Goal: Task Accomplishment & Management: Manage account settings

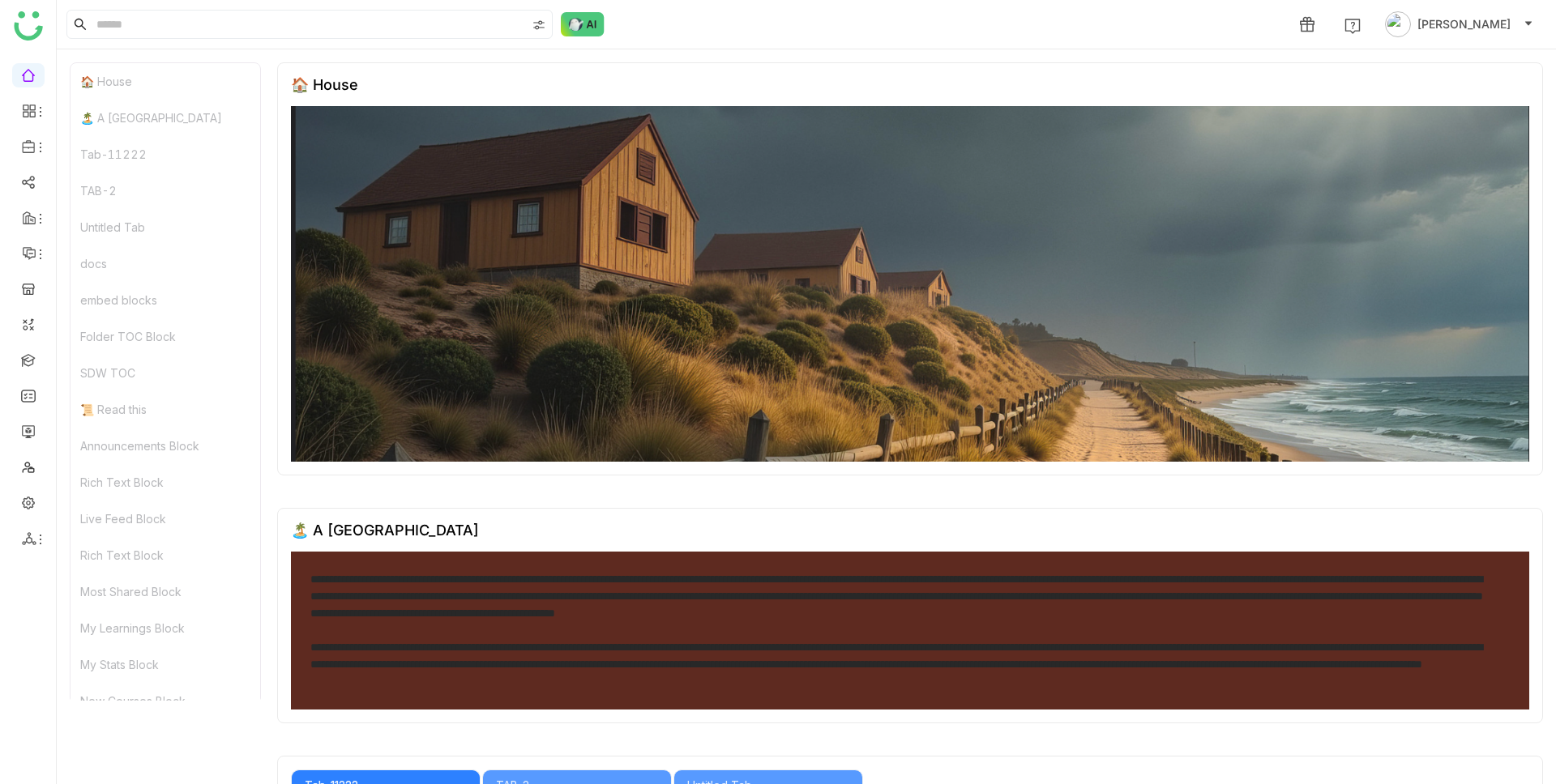
click at [840, 14] on div "1 Kiran Tanwar" at bounding box center [806, 24] width 1499 height 48
click at [26, 361] on link at bounding box center [28, 359] width 15 height 14
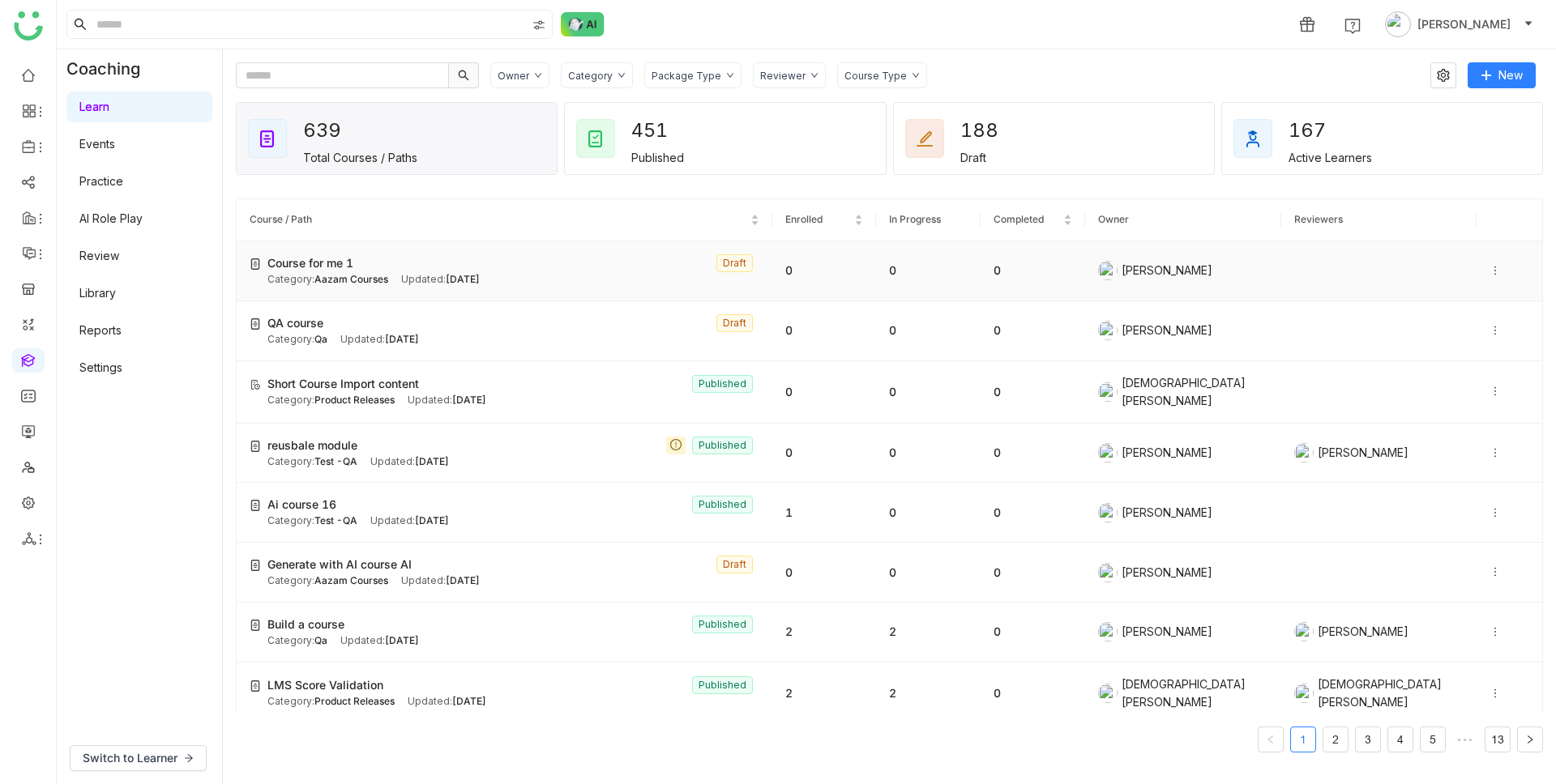
click at [1495, 267] on icon at bounding box center [1496, 271] width 2 height 9
click at [1451, 248] on span "Edit" at bounding box center [1441, 255] width 20 height 14
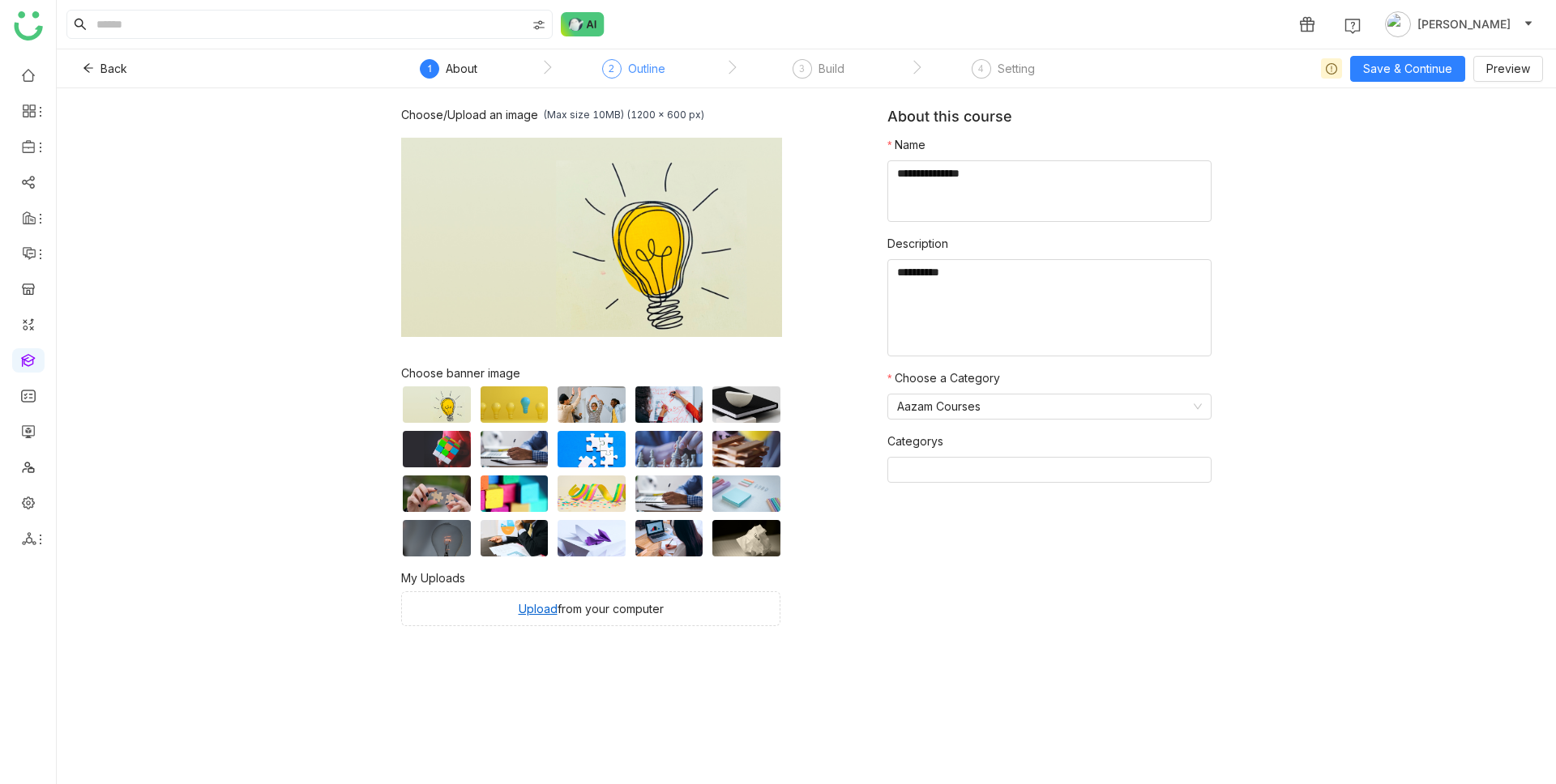
click at [641, 69] on div "Outline" at bounding box center [646, 68] width 37 height 20
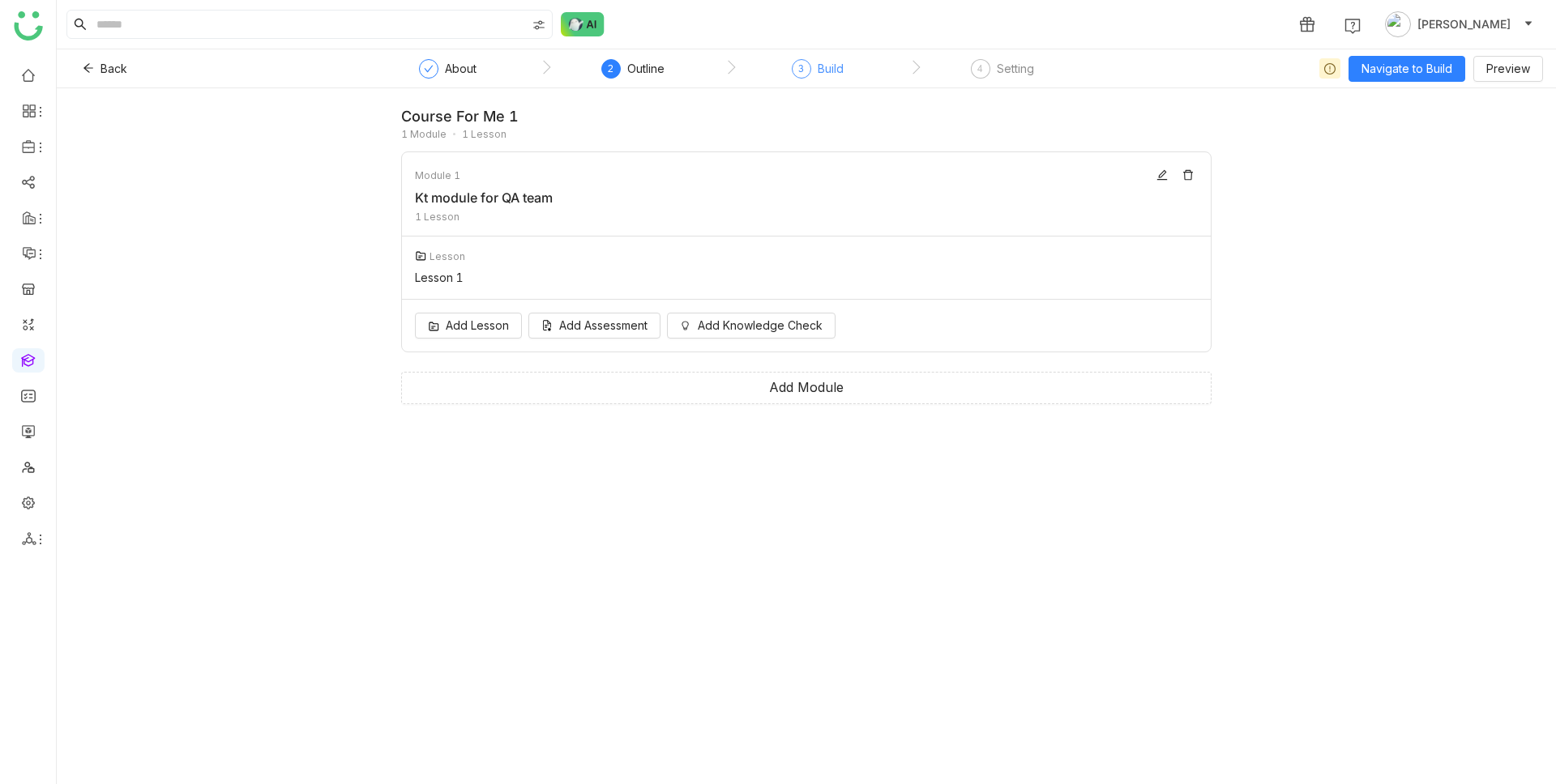
click at [819, 67] on div "Build" at bounding box center [830, 68] width 26 height 20
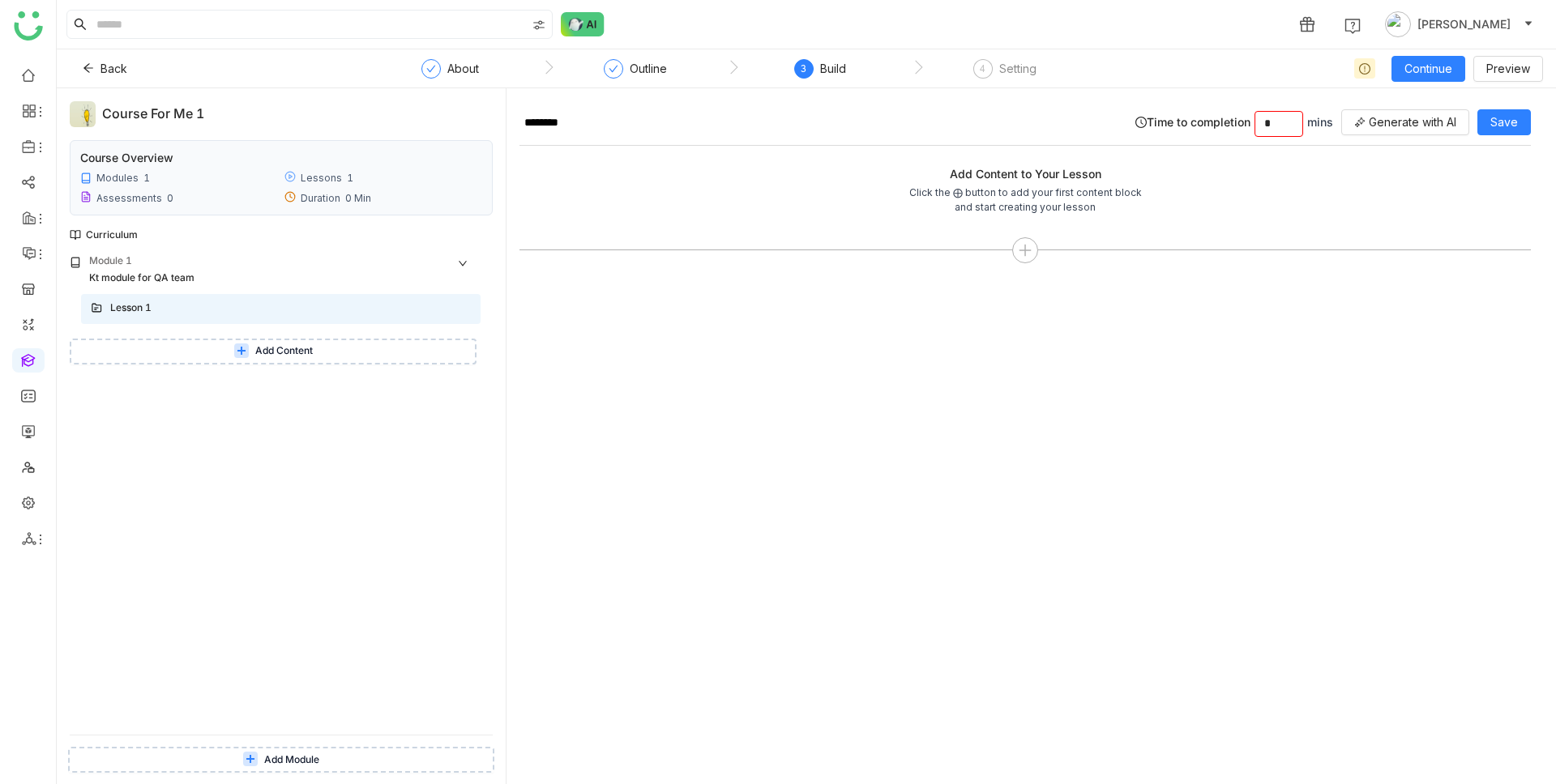
click at [310, 353] on span "Add Content" at bounding box center [283, 351] width 58 height 16
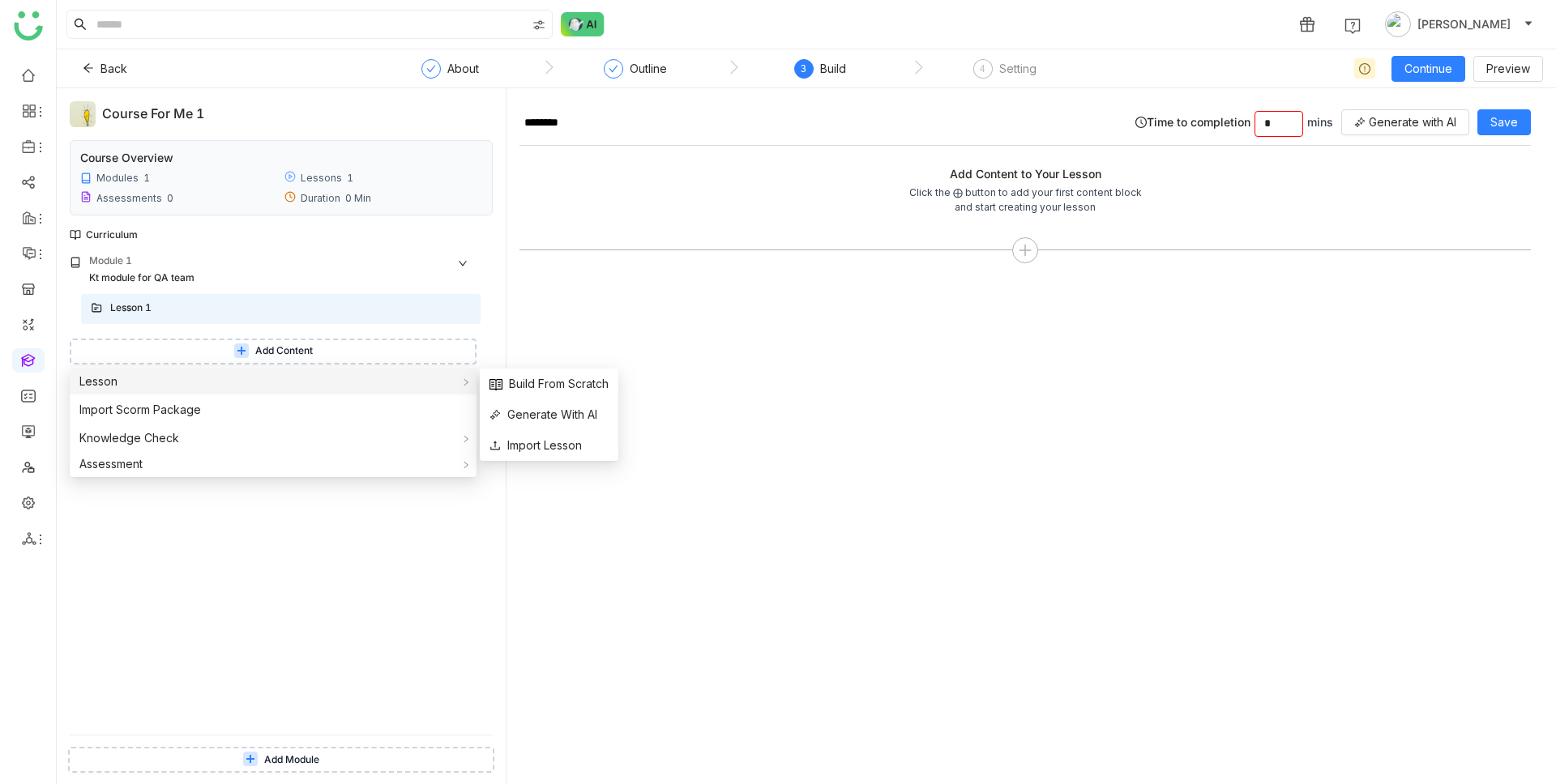
click at [162, 386] on div "Lesson" at bounding box center [273, 382] width 407 height 26
click at [547, 416] on span "Generate With AI" at bounding box center [543, 414] width 108 height 18
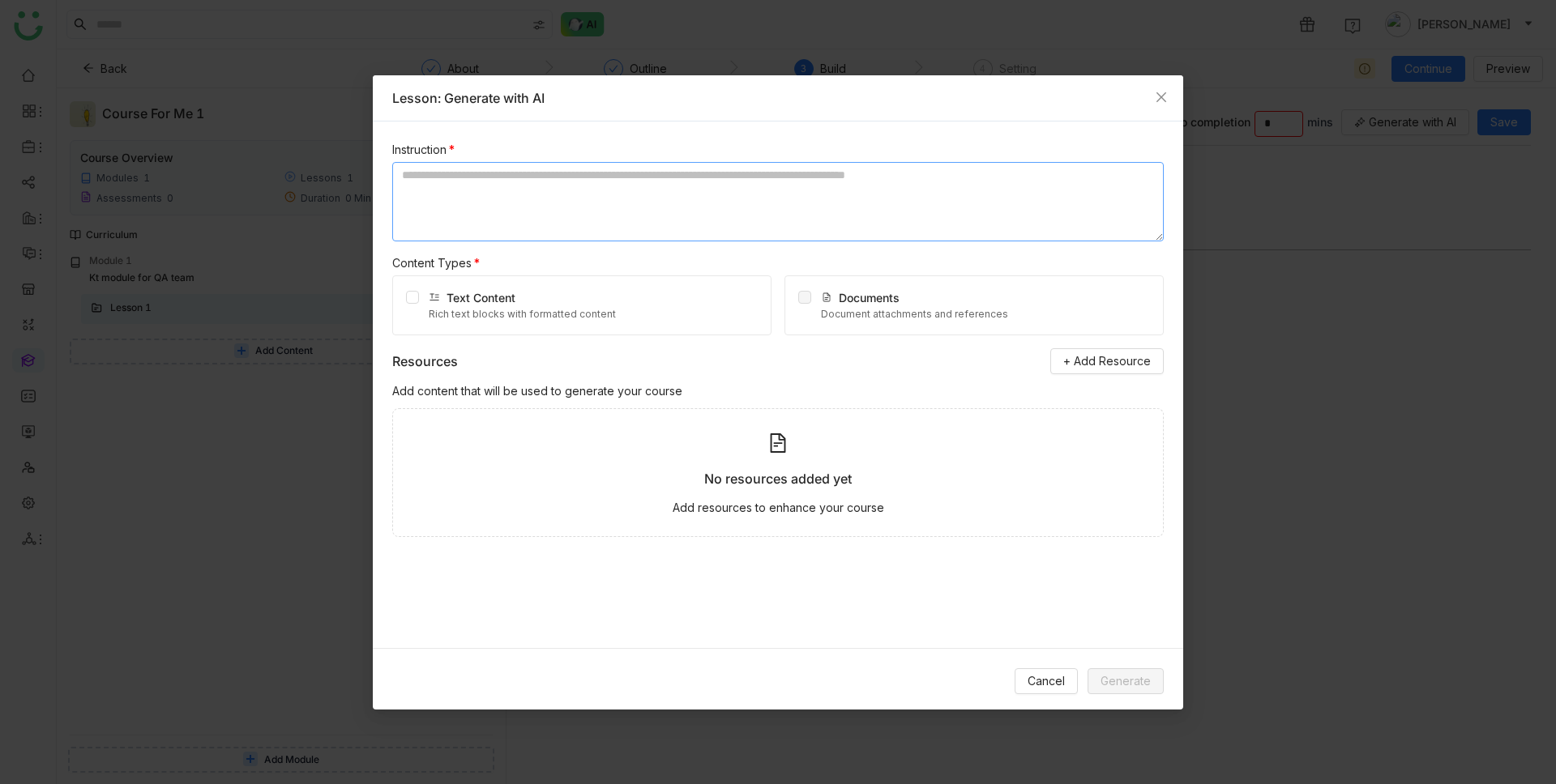
click at [506, 204] on textarea at bounding box center [778, 202] width 772 height 79
drag, startPoint x: 393, startPoint y: 263, endPoint x: 508, endPoint y: 264, distance: 115.0
click at [508, 264] on div "Content Types *" at bounding box center [778, 262] width 772 height 18
click at [549, 262] on div "Content Types *" at bounding box center [778, 262] width 772 height 18
drag, startPoint x: 390, startPoint y: 364, endPoint x: 535, endPoint y: 388, distance: 147.0
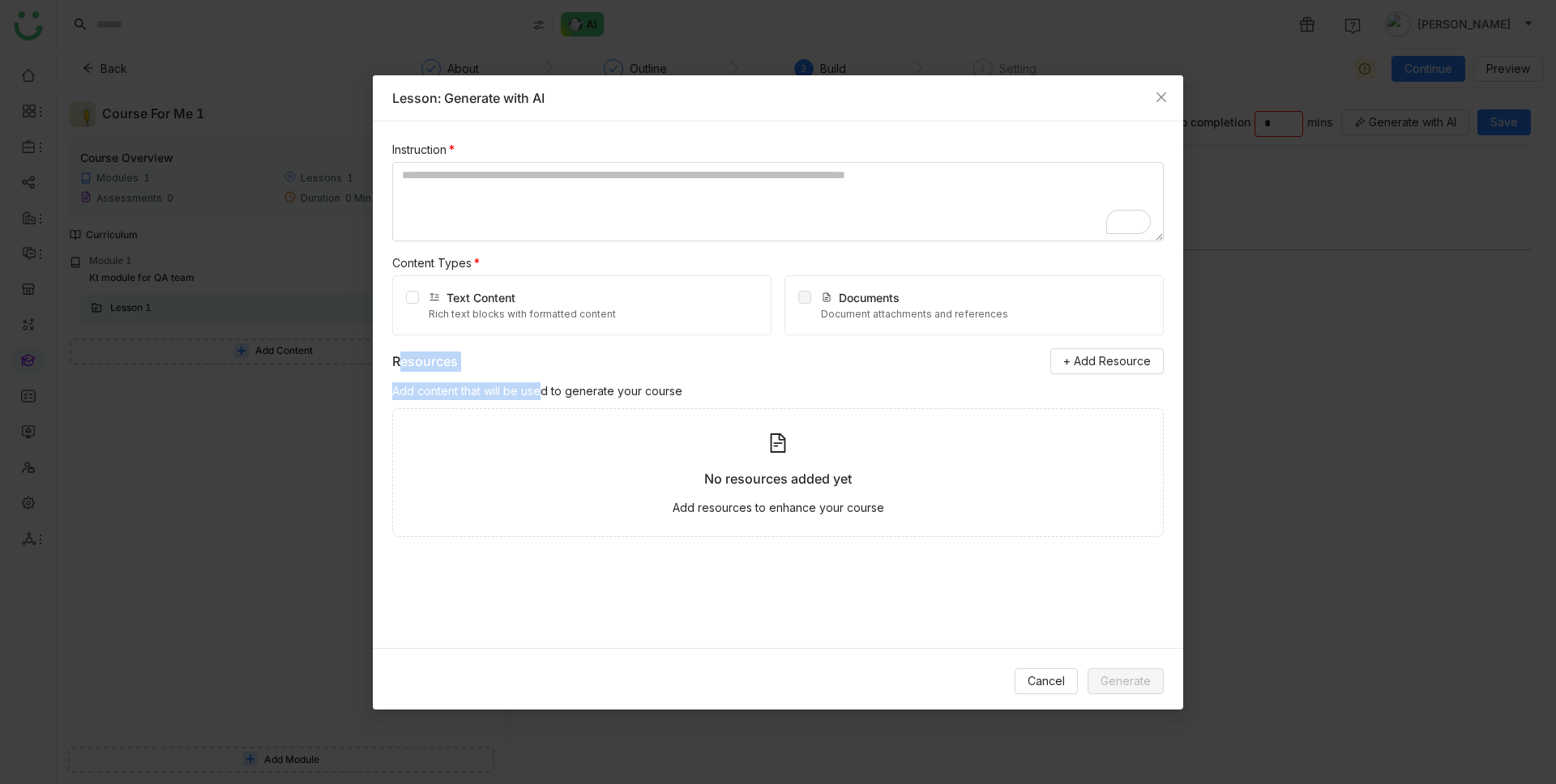
click at [535, 388] on div "Instruction * Content Types * Text Content Rich text blocks with formatted cont…" at bounding box center [778, 385] width 810 height 527
drag, startPoint x: 698, startPoint y: 475, endPoint x: 949, endPoint y: 533, distance: 257.6
click at [949, 533] on div "No resources added yet Add resources to enhance your course" at bounding box center [778, 472] width 772 height 129
click at [916, 524] on div "No resources added yet Add resources to enhance your course" at bounding box center [778, 472] width 772 height 129
drag, startPoint x: 393, startPoint y: 394, endPoint x: 704, endPoint y: 397, distance: 311.0
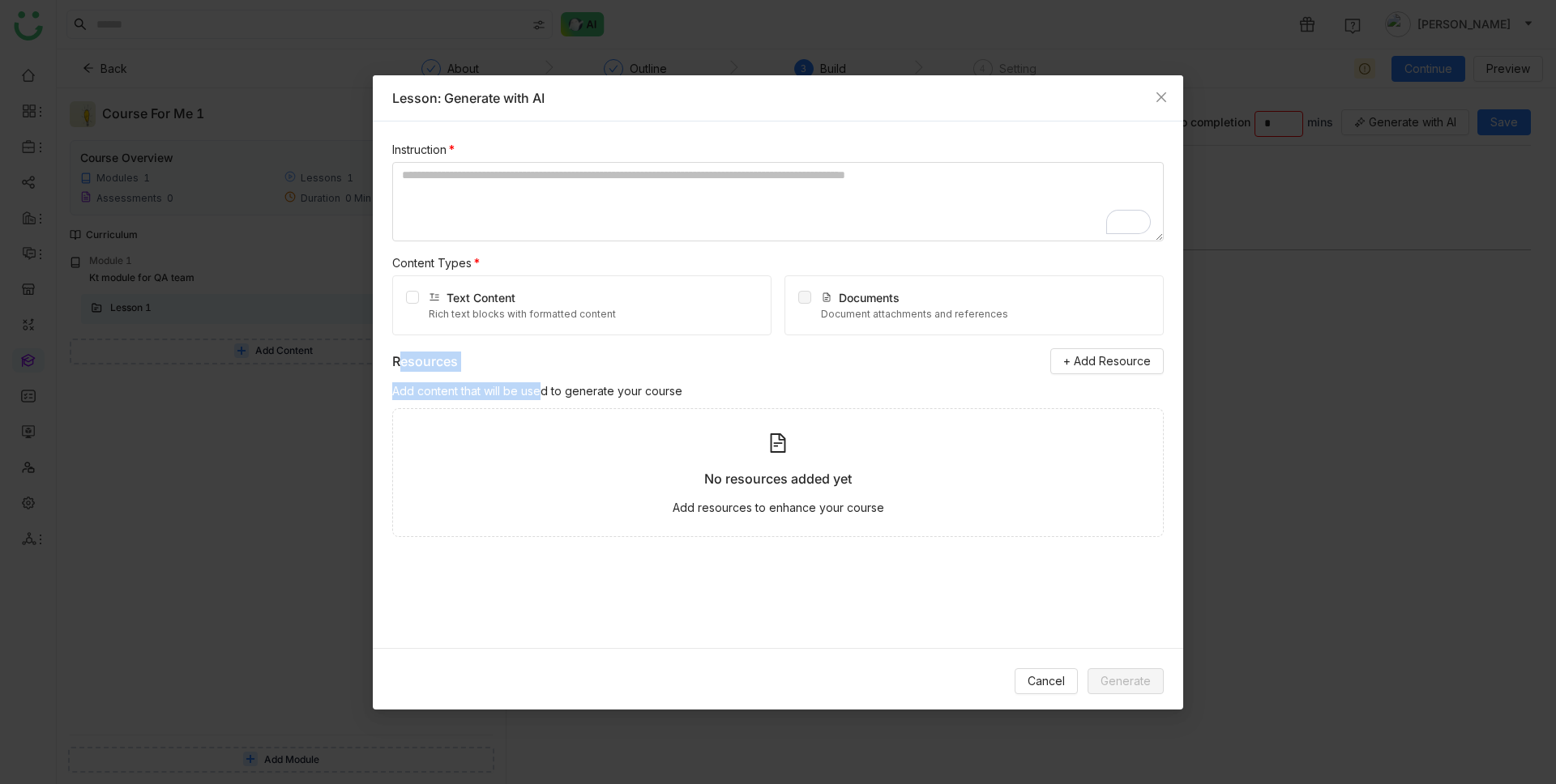
click at [704, 397] on div "Add content that will be used to generate your course" at bounding box center [778, 391] width 772 height 18
click at [709, 395] on div "Add content that will be used to generate your course" at bounding box center [778, 391] width 772 height 18
click at [1165, 96] on icon "Close" at bounding box center [1160, 97] width 13 height 13
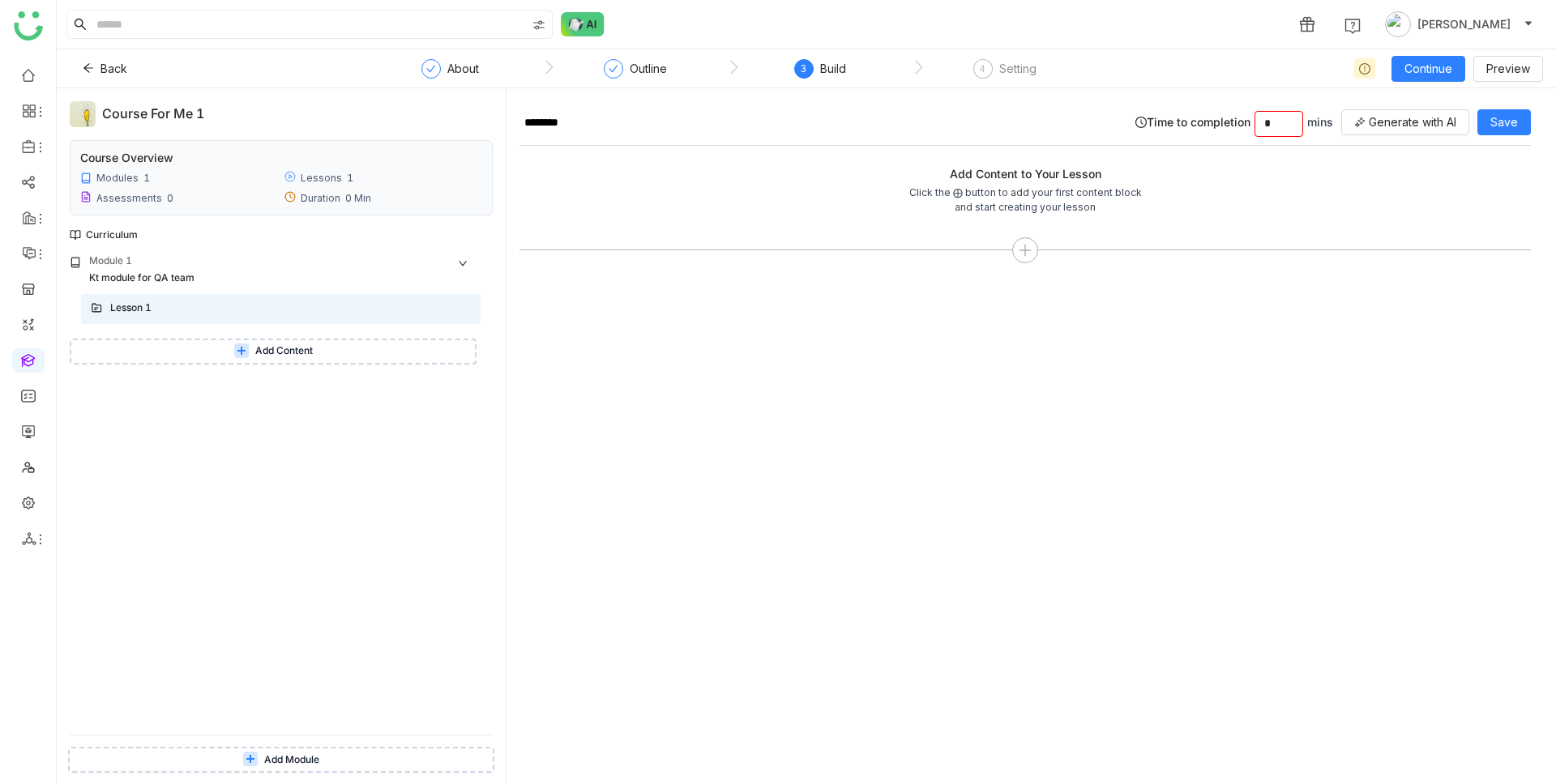
click at [265, 354] on span "Add Content" at bounding box center [283, 351] width 58 height 16
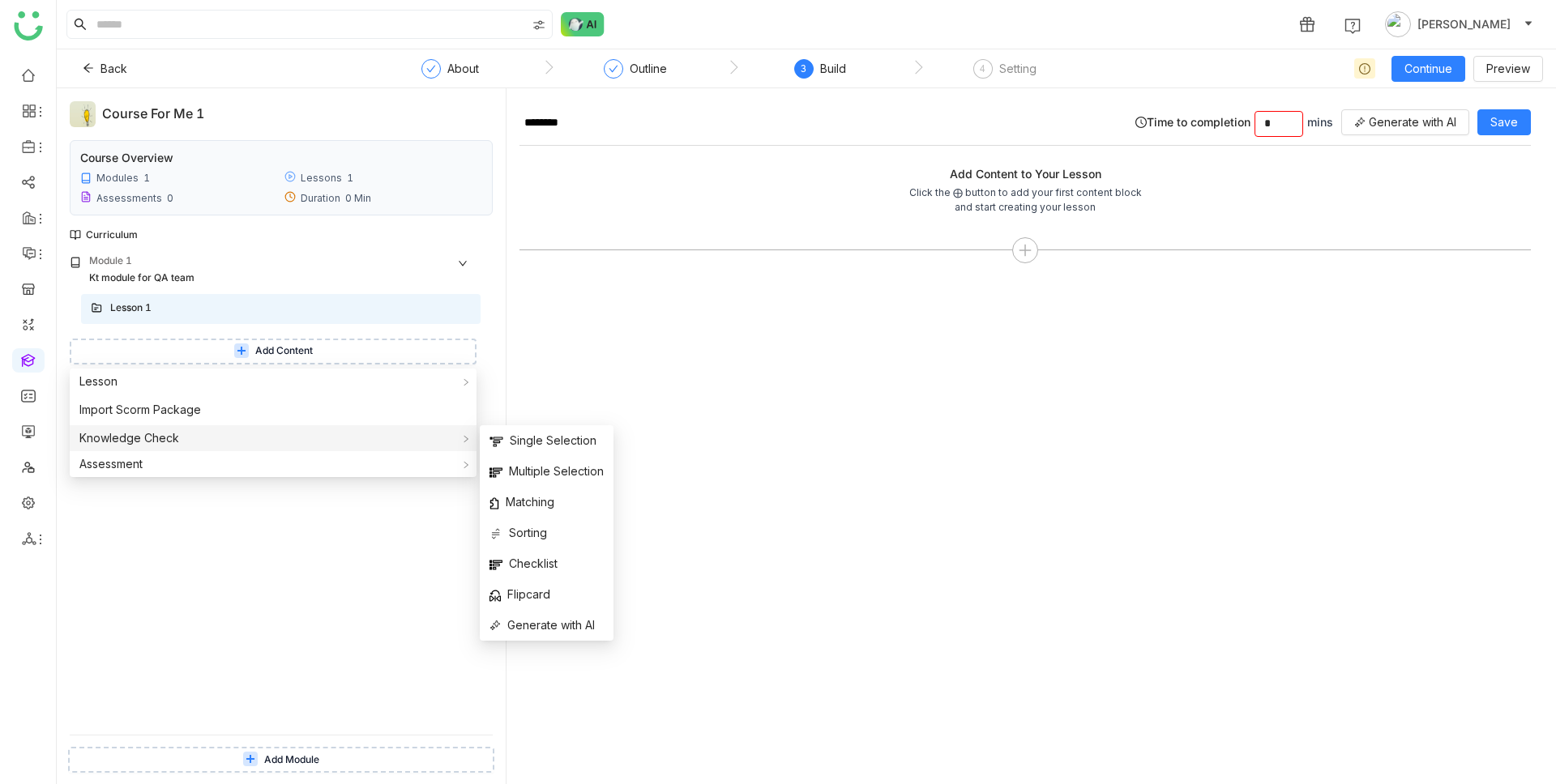
click at [296, 436] on div "Knowledge Check" at bounding box center [273, 438] width 407 height 26
click at [555, 446] on span "Single Selection" at bounding box center [543, 440] width 107 height 18
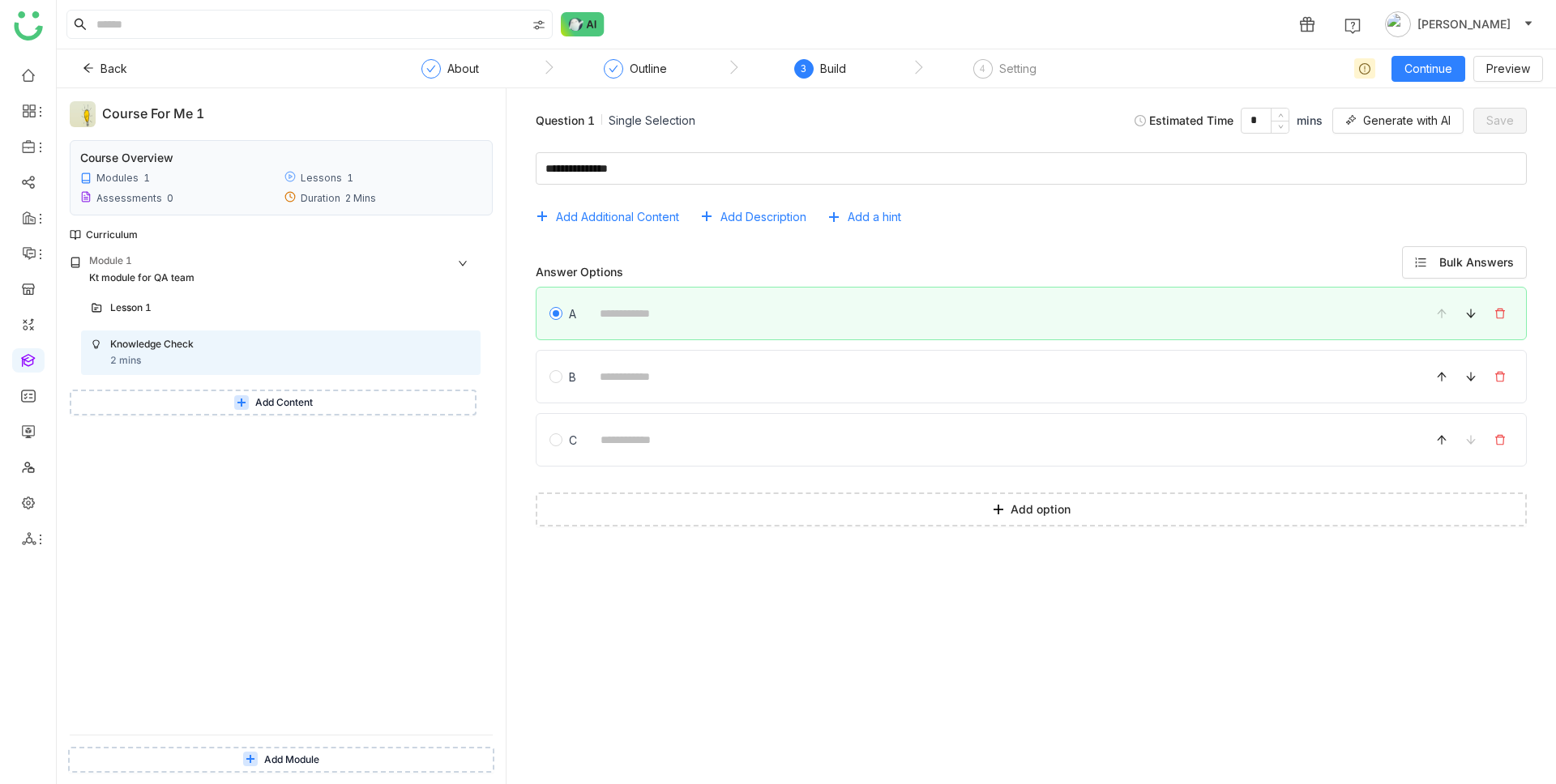
click at [287, 408] on span "Add Content" at bounding box center [283, 403] width 58 height 16
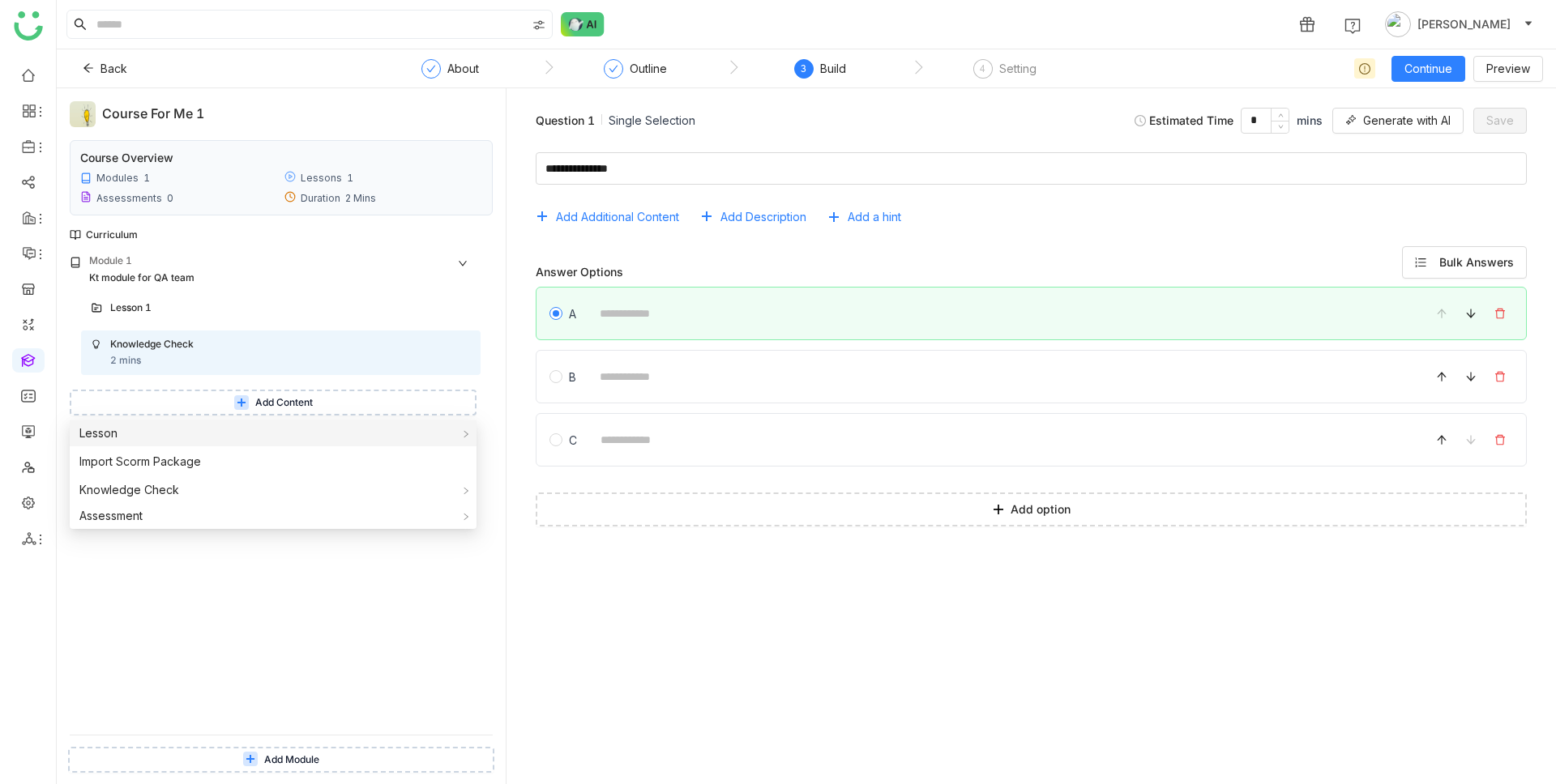
click at [219, 436] on div "Lesson" at bounding box center [273, 433] width 407 height 26
click at [540, 433] on span "Build From Scratch" at bounding box center [549, 435] width 119 height 18
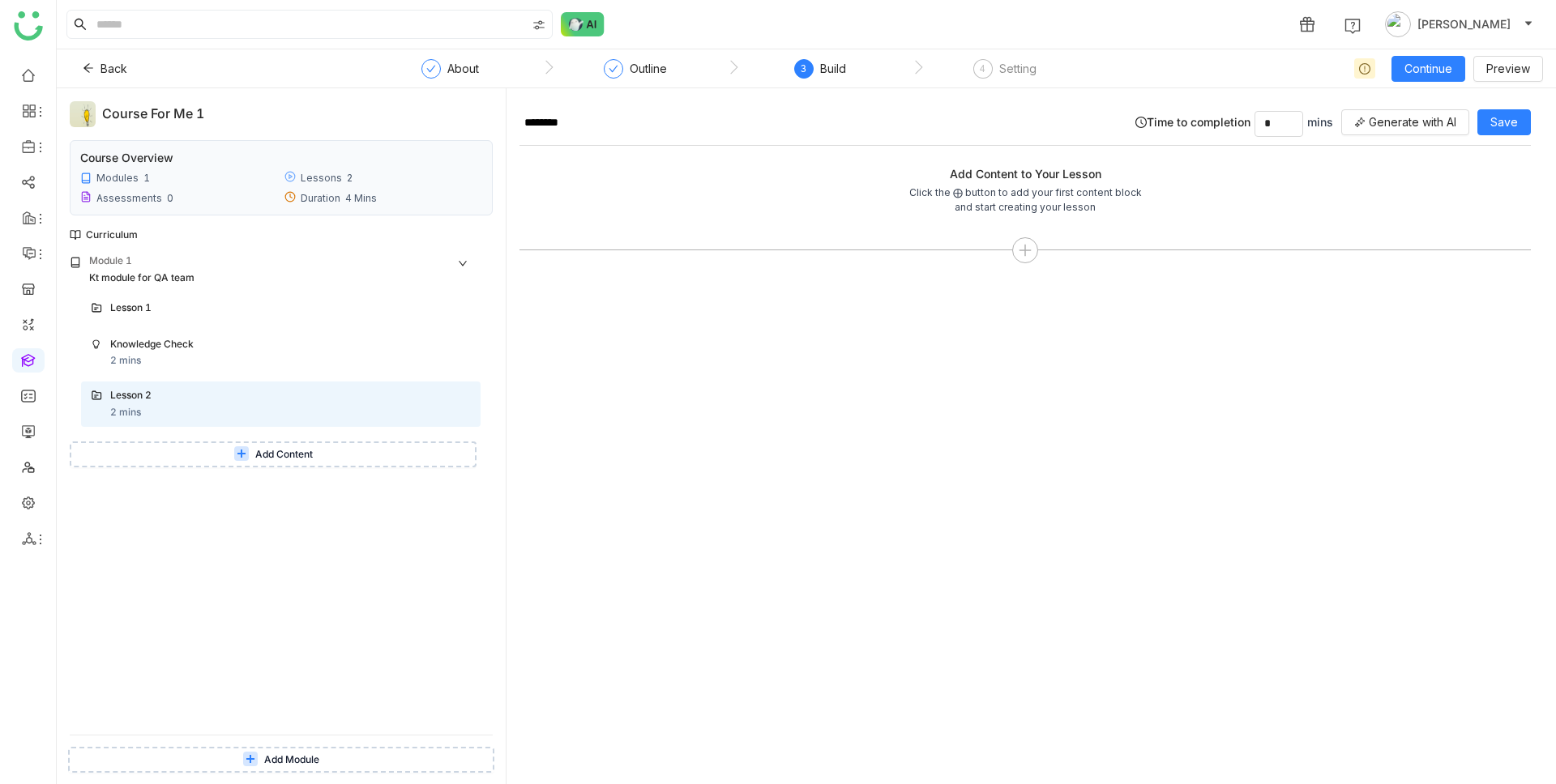
click at [272, 457] on span "Add Content" at bounding box center [283, 455] width 58 height 16
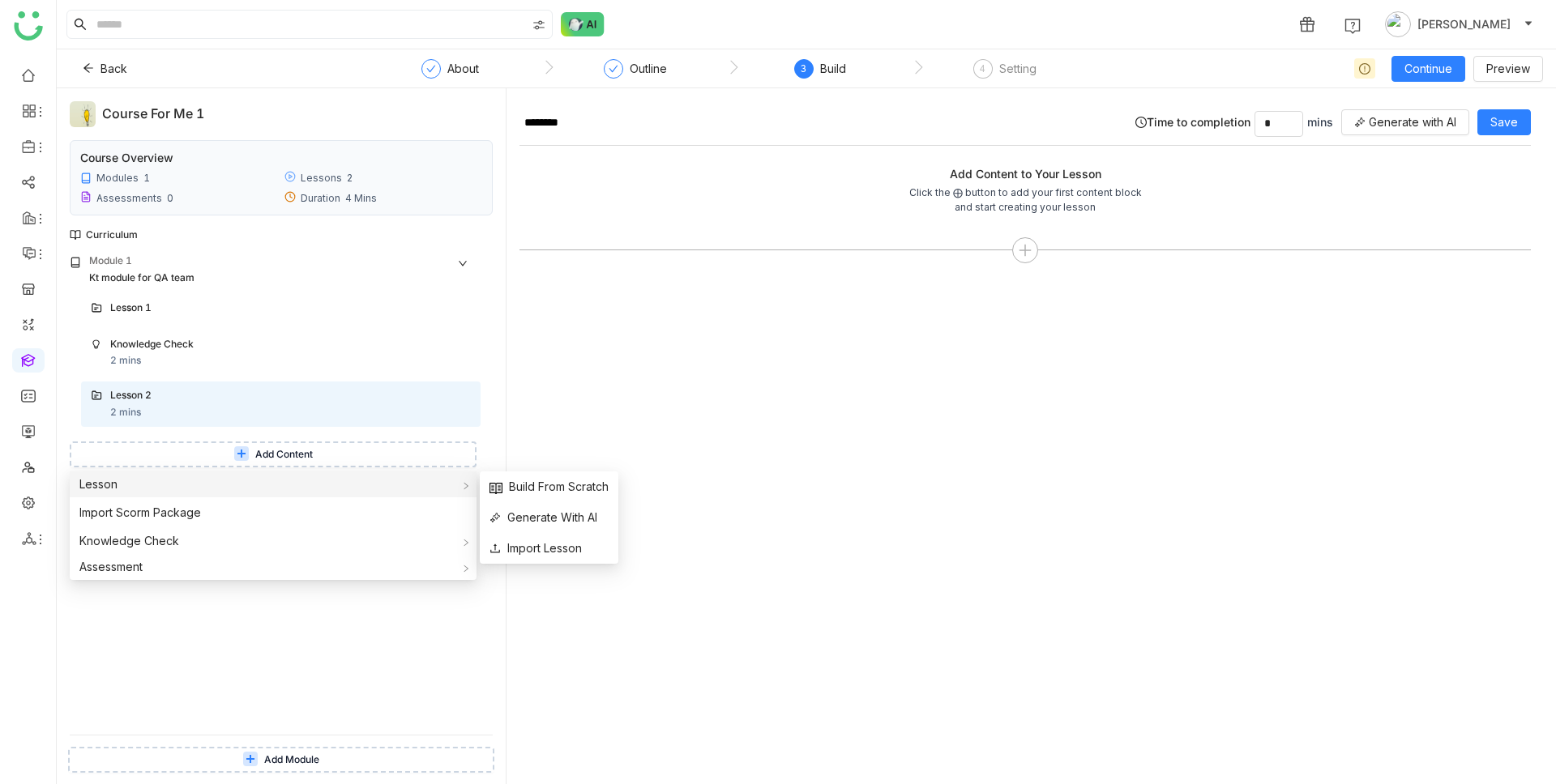
click at [298, 490] on div "Lesson" at bounding box center [273, 484] width 407 height 26
click at [550, 488] on span "Build From Scratch" at bounding box center [549, 486] width 119 height 18
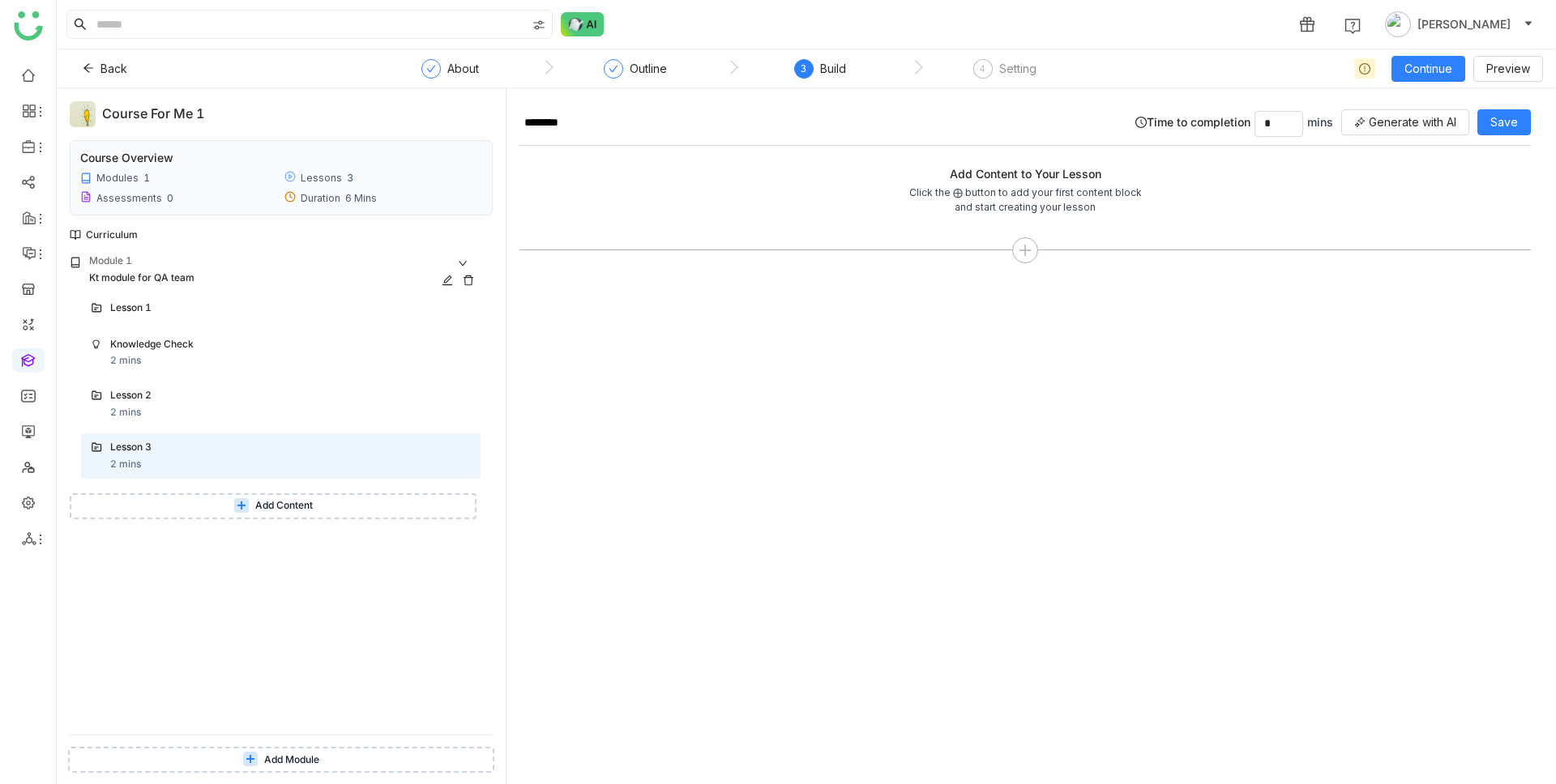
click at [119, 275] on div "Kt module for QA team" at bounding box center [261, 278] width 345 height 16
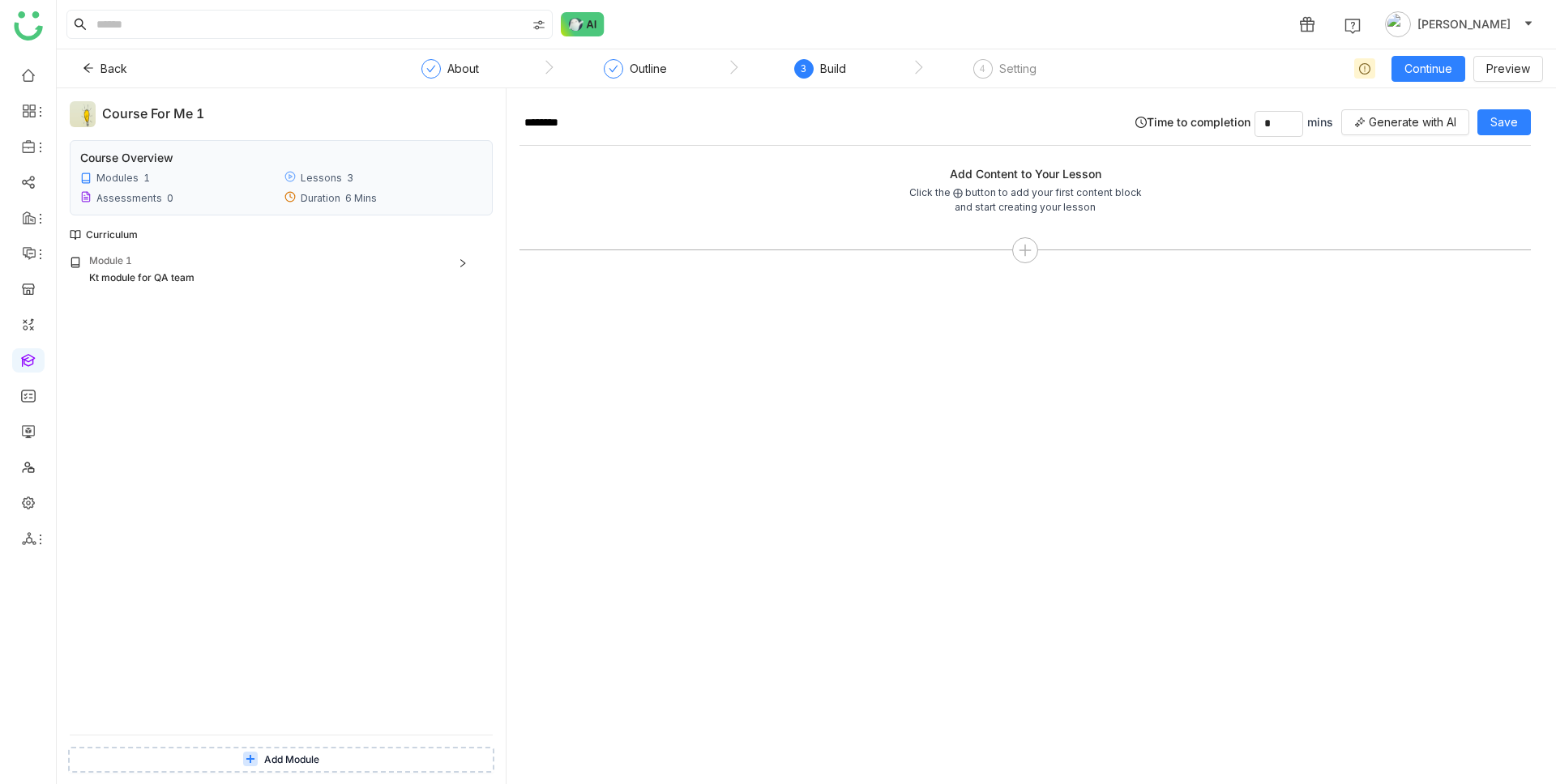
click at [121, 288] on div "Module 1 Kt module for QA team Lesson 1 Knowledge Check 2 mins Lesson 2 2 mins …" at bounding box center [282, 494] width 423 height 481
click at [128, 275] on div "Kt module for QA team" at bounding box center [261, 278] width 345 height 16
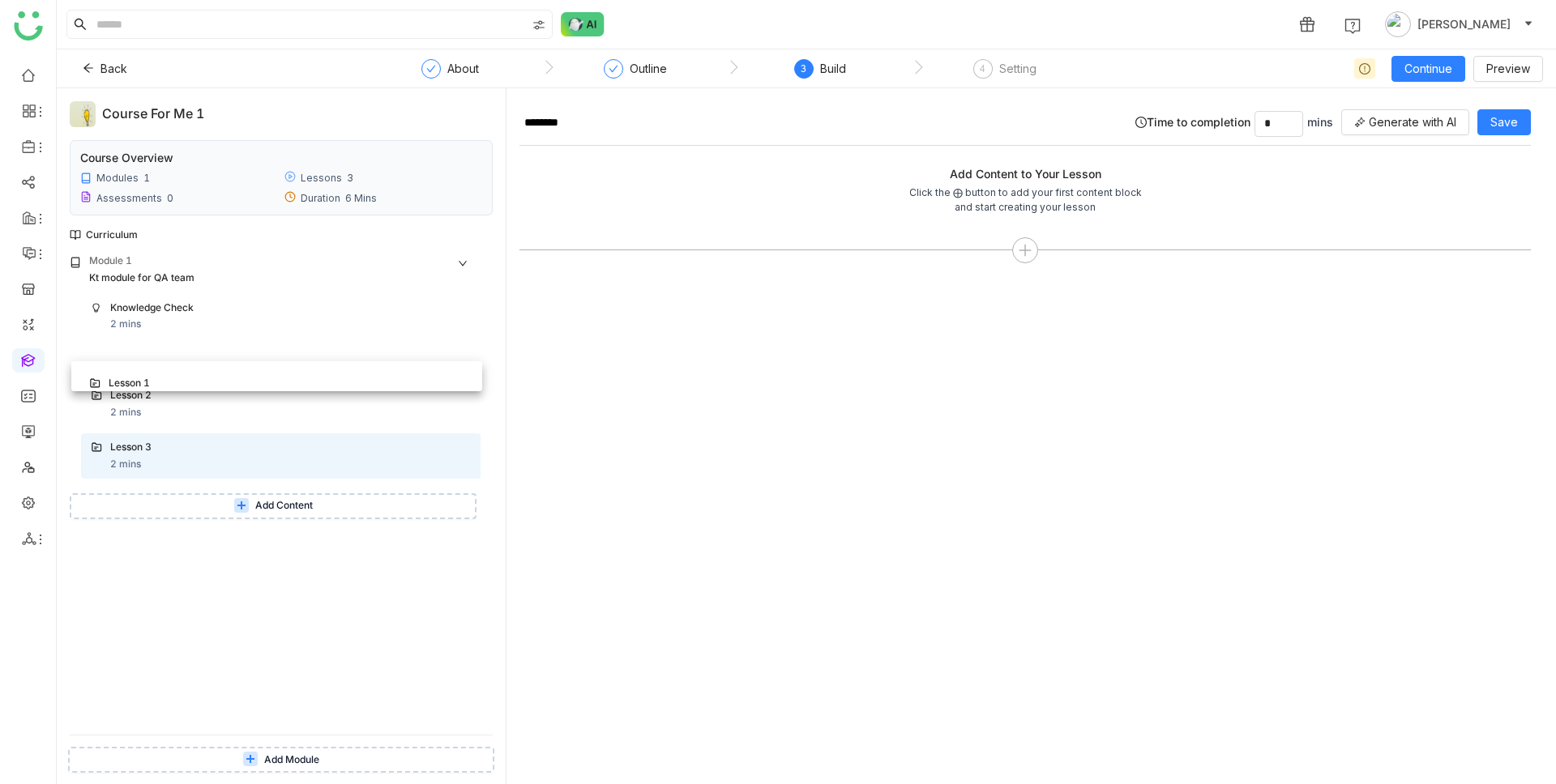
drag, startPoint x: 86, startPoint y: 306, endPoint x: 90, endPoint y: 365, distance: 59.1
drag, startPoint x: 86, startPoint y: 357, endPoint x: 92, endPoint y: 400, distance: 43.4
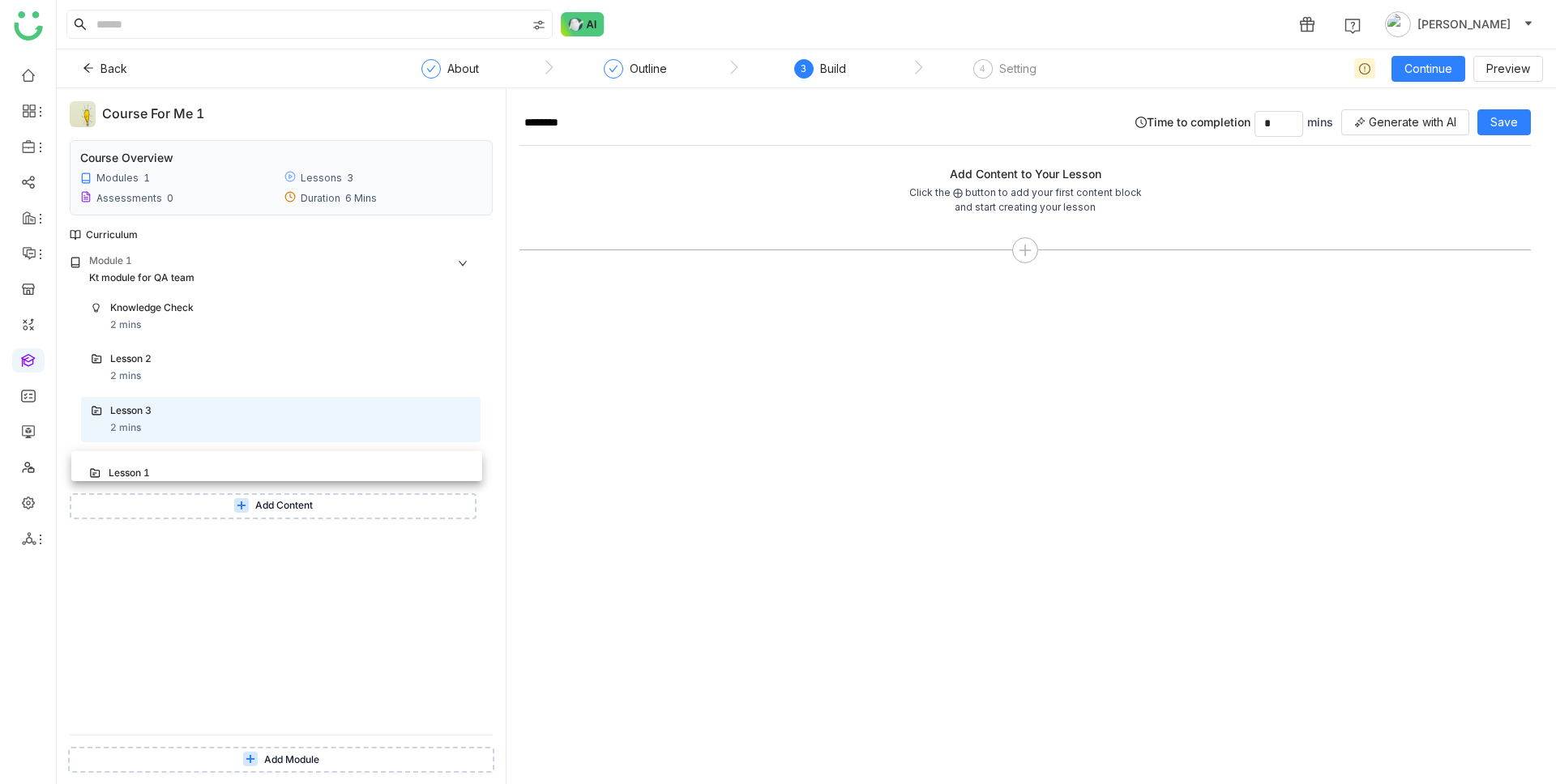
drag, startPoint x: 86, startPoint y: 406, endPoint x: 87, endPoint y: 459, distance: 53.0
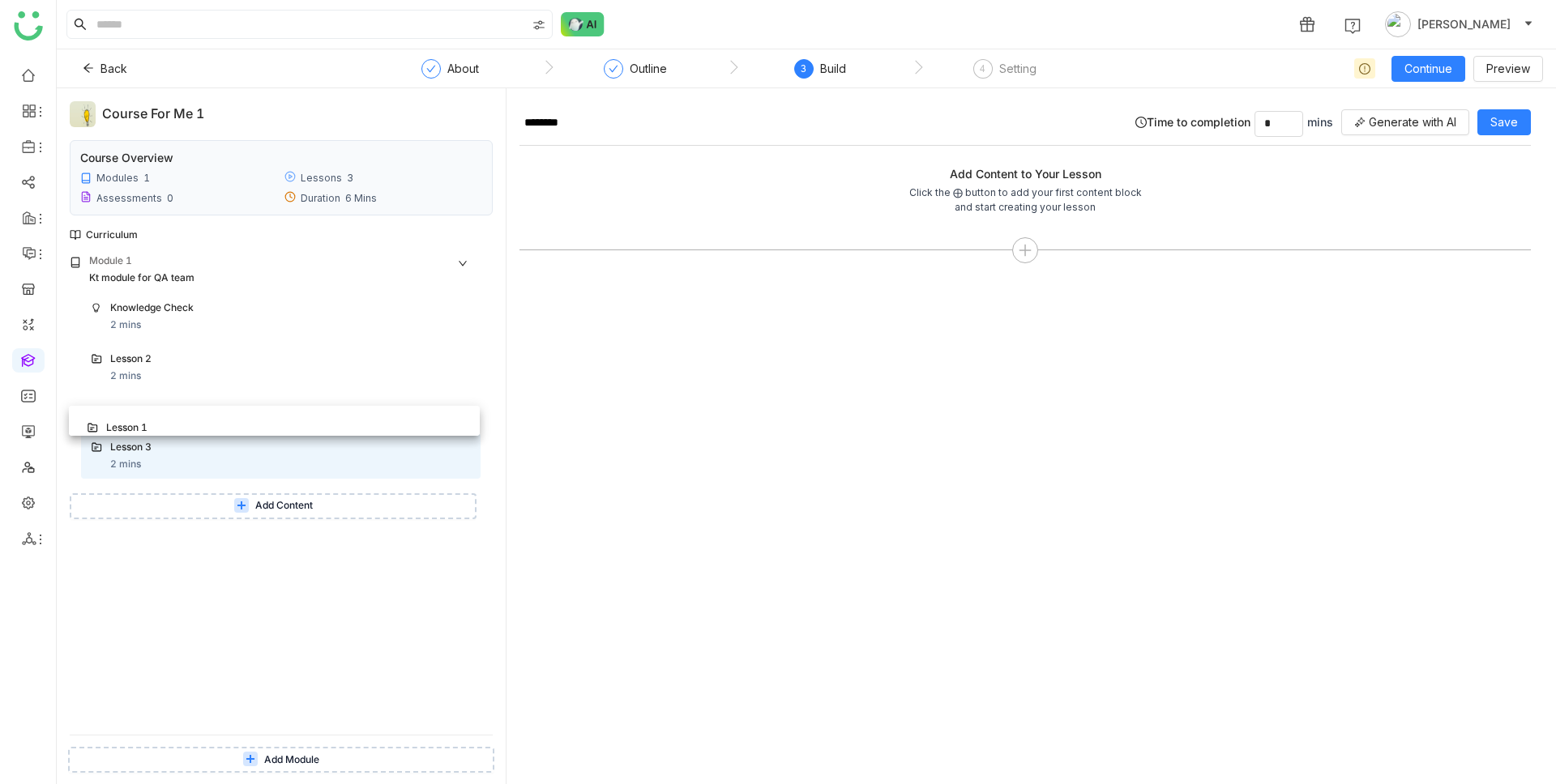
drag, startPoint x: 86, startPoint y: 461, endPoint x: 85, endPoint y: 419, distance: 42.0
drag, startPoint x: 85, startPoint y: 410, endPoint x: 80, endPoint y: 357, distance: 53.2
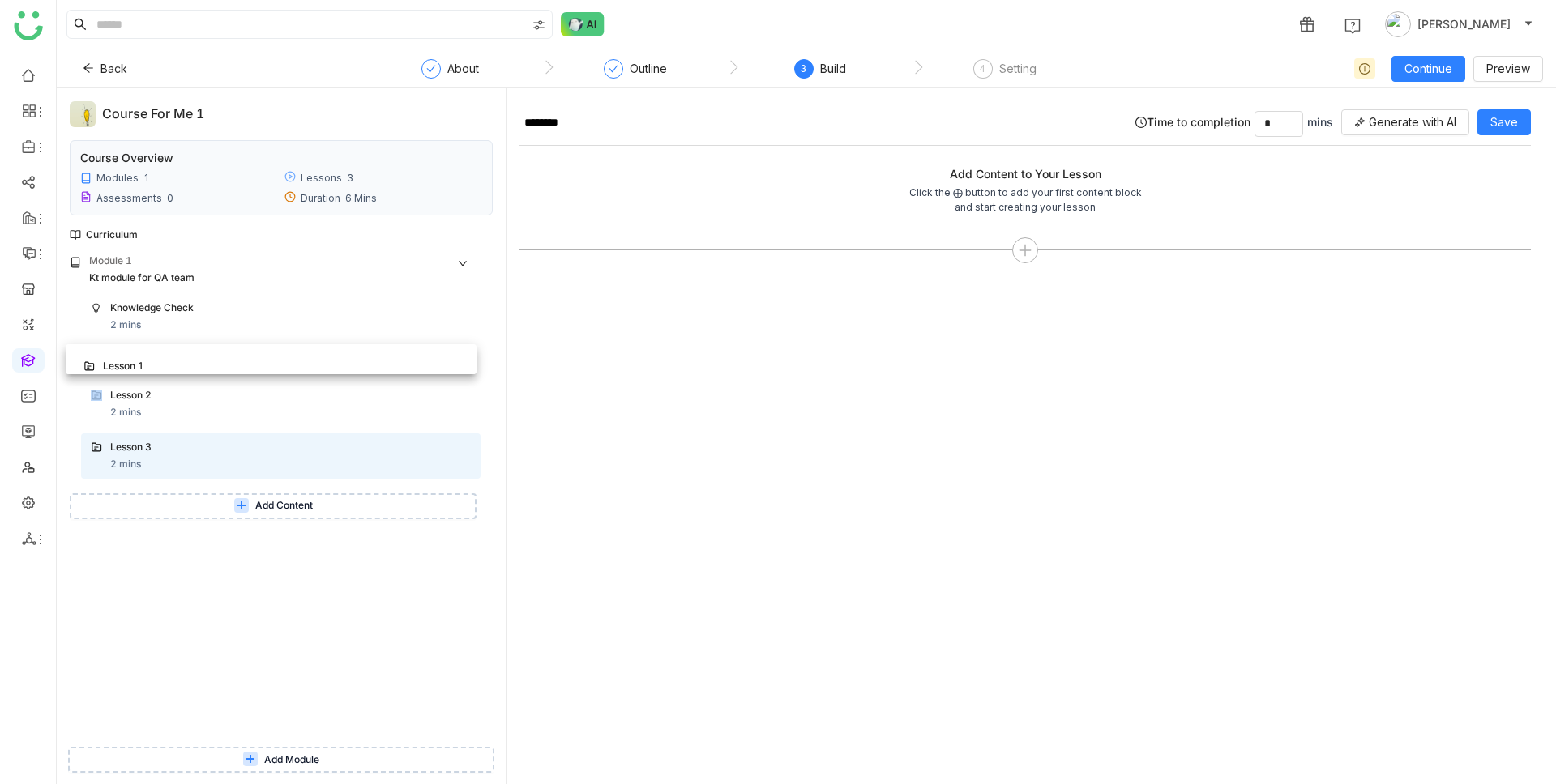
drag, startPoint x: 85, startPoint y: 410, endPoint x: 80, endPoint y: 357, distance: 53.2
drag, startPoint x: 81, startPoint y: 357, endPoint x: 77, endPoint y: 307, distance: 50.2
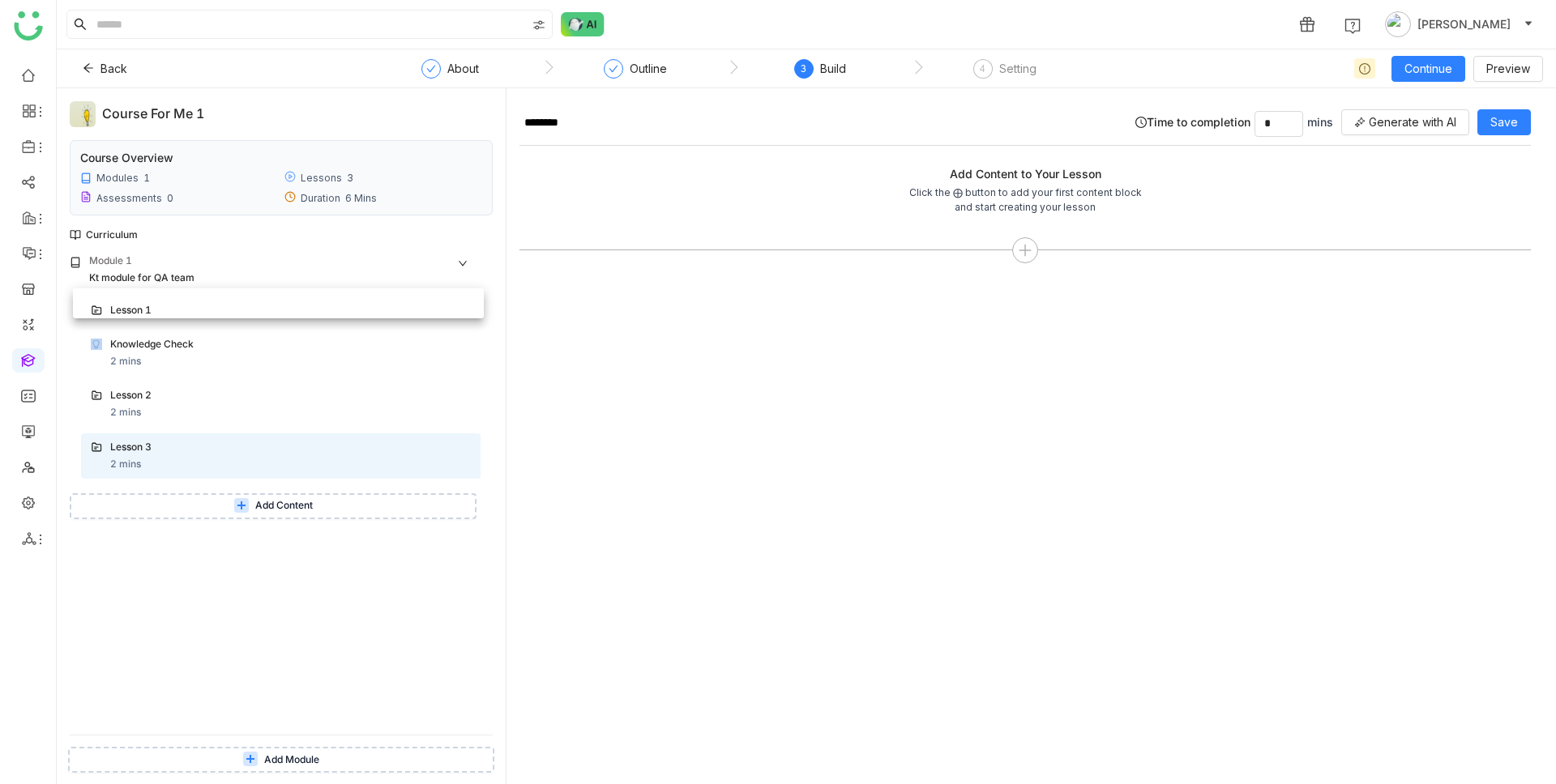
drag, startPoint x: 89, startPoint y: 359, endPoint x: 91, endPoint y: 305, distance: 54.0
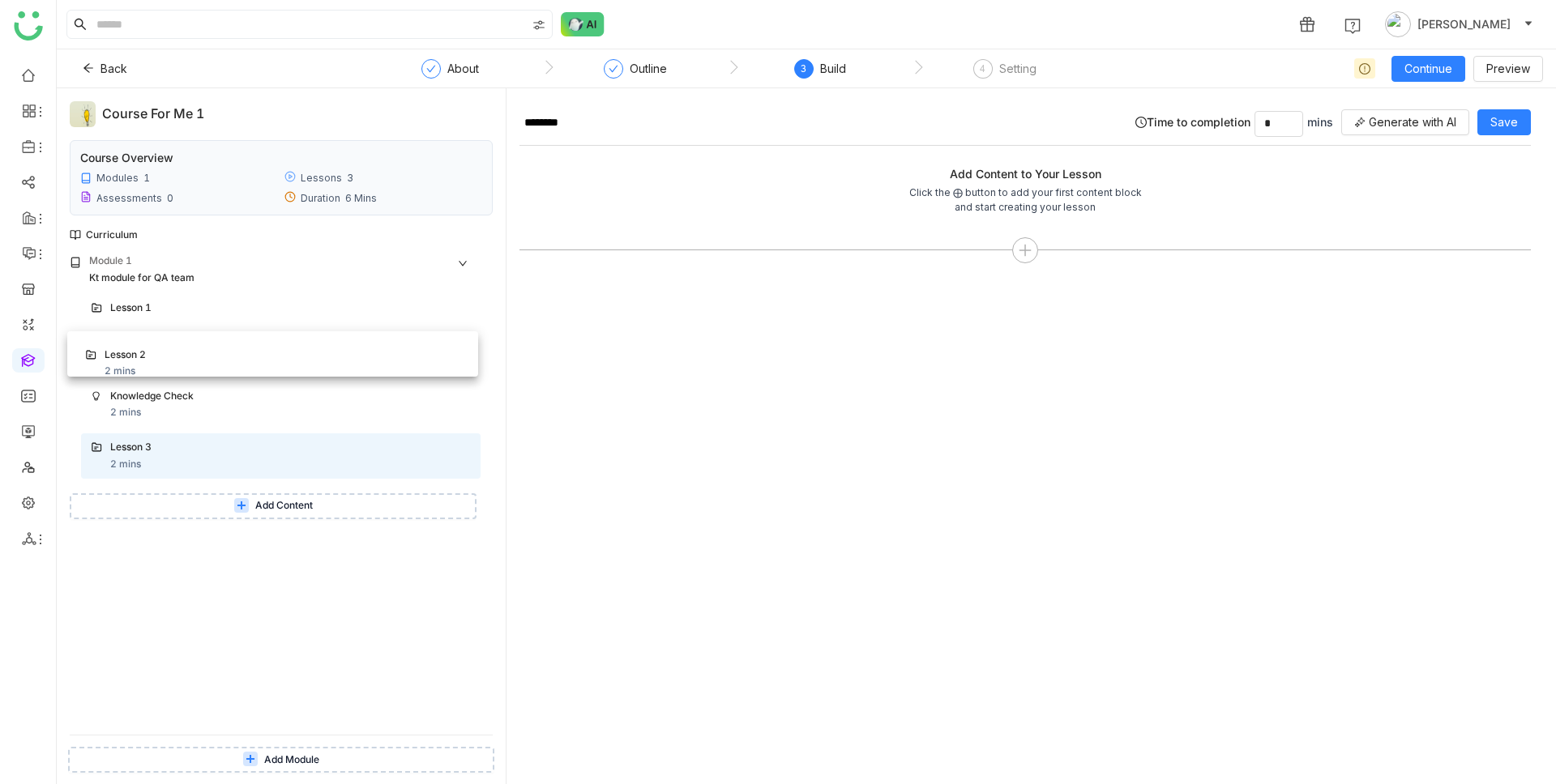
drag, startPoint x: 90, startPoint y: 397, endPoint x: 87, endPoint y: 347, distance: 50.1
drag, startPoint x: 78, startPoint y: 357, endPoint x: 91, endPoint y: 403, distance: 47.8
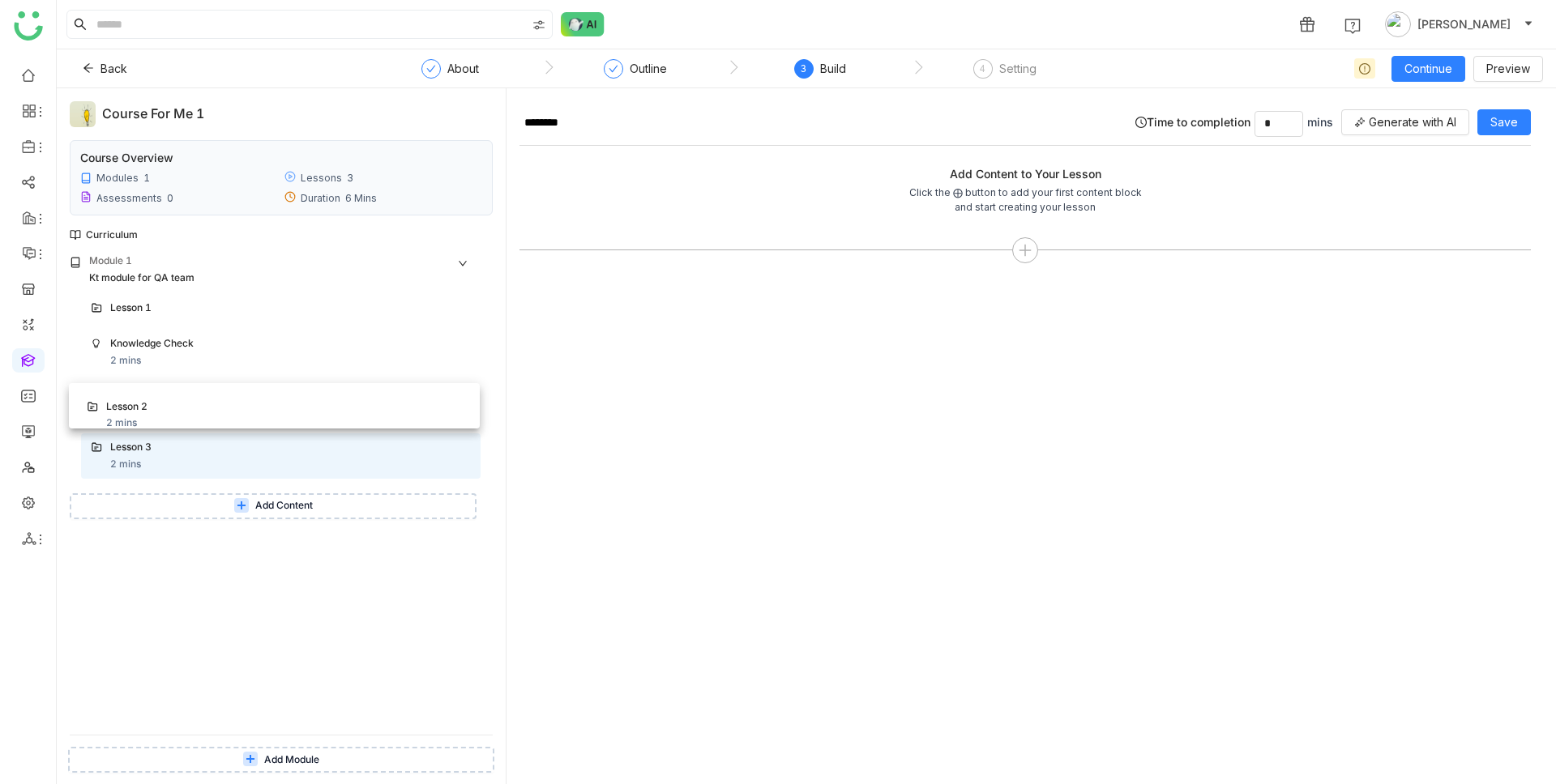
drag, startPoint x: 107, startPoint y: 338, endPoint x: 106, endPoint y: 390, distance: 52.0
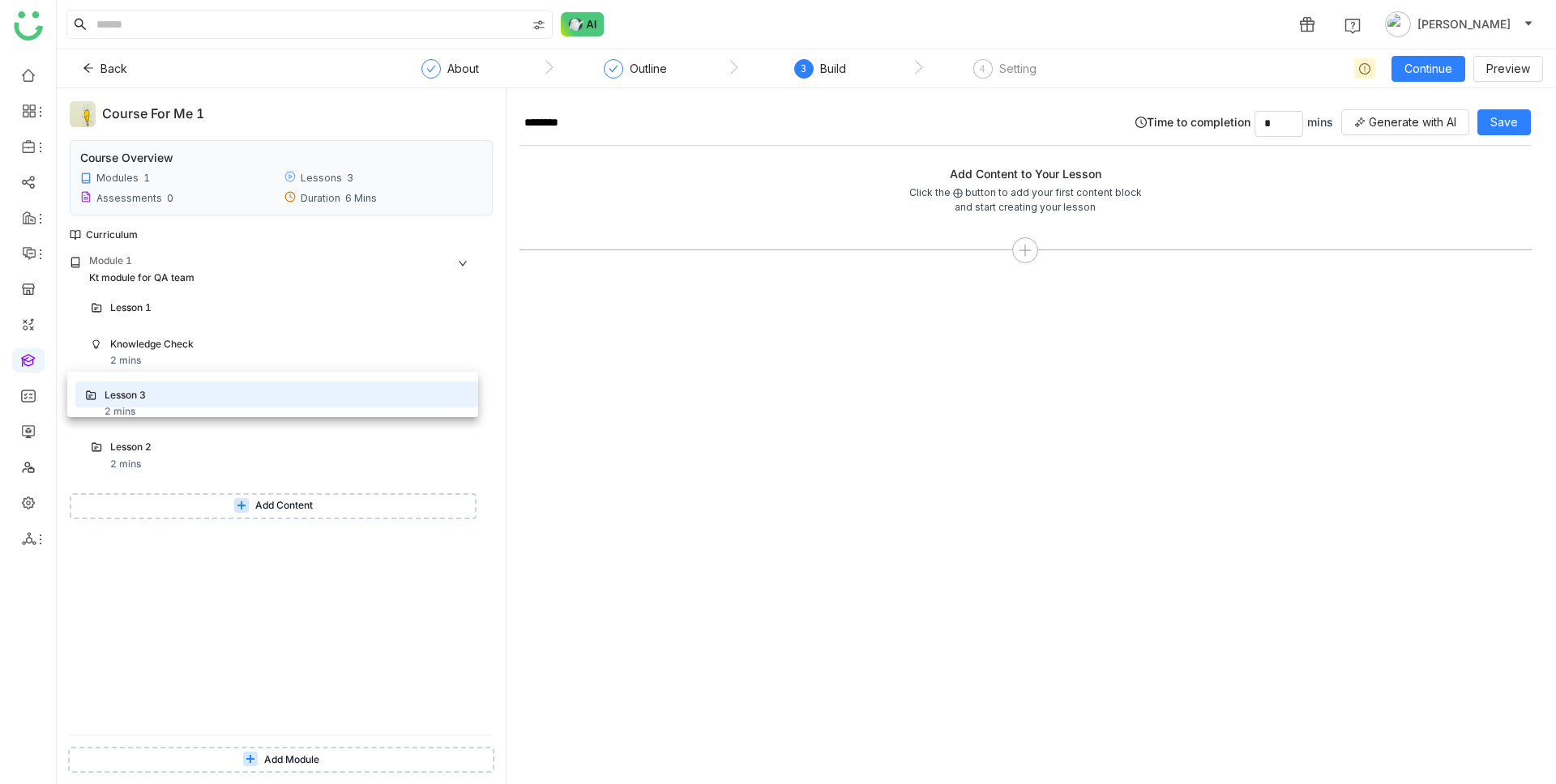
drag, startPoint x: 123, startPoint y: 456, endPoint x: 120, endPoint y: 395, distance: 61.1
drag, startPoint x: 152, startPoint y: 402, endPoint x: 156, endPoint y: 338, distance: 64.1
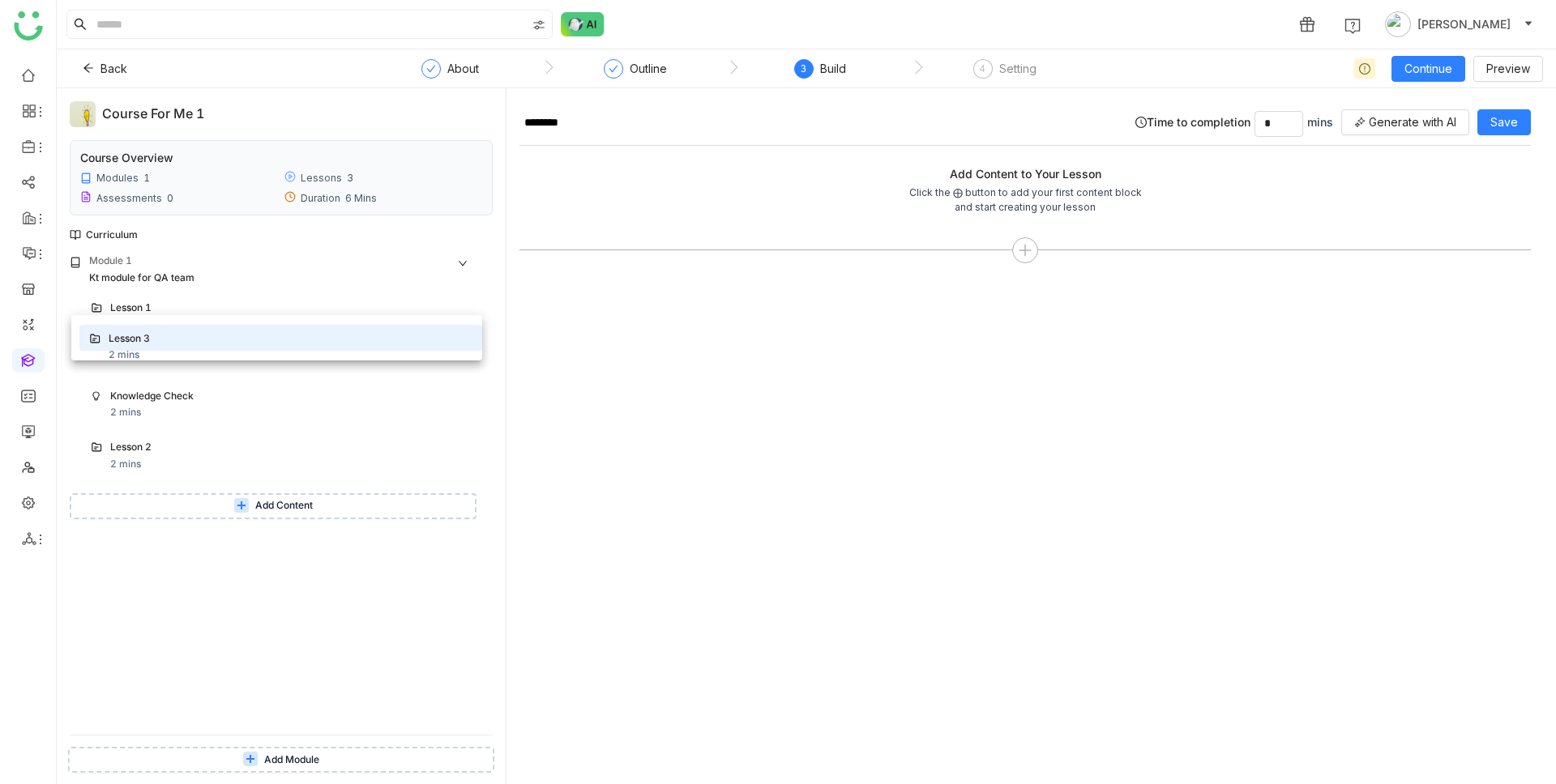
drag, startPoint x: 162, startPoint y: 407, endPoint x: 164, endPoint y: 342, distance: 65.0
click at [228, 691] on div "Module 1 Kt module for QA team Lesson 1 Lesson 3 2 mins Knowledge Check 2 mins …" at bounding box center [282, 494] width 423 height 481
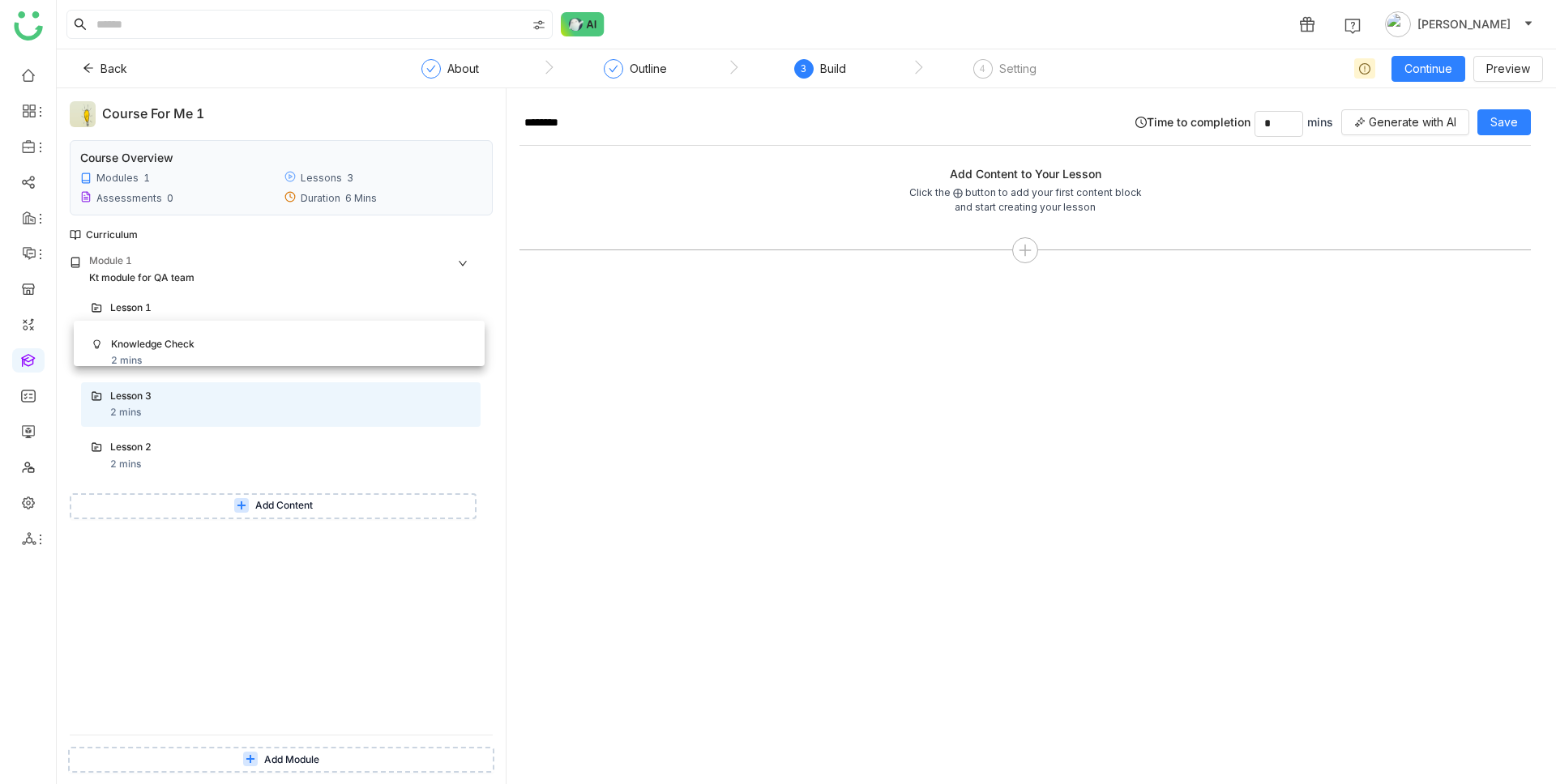
drag, startPoint x: 145, startPoint y: 398, endPoint x: 149, endPoint y: 338, distance: 60.1
drag, startPoint x: 139, startPoint y: 352, endPoint x: 137, endPoint y: 297, distance: 55.0
drag, startPoint x: 135, startPoint y: 306, endPoint x: 141, endPoint y: 347, distance: 41.4
drag, startPoint x: 130, startPoint y: 410, endPoint x: 136, endPoint y: 353, distance: 57.3
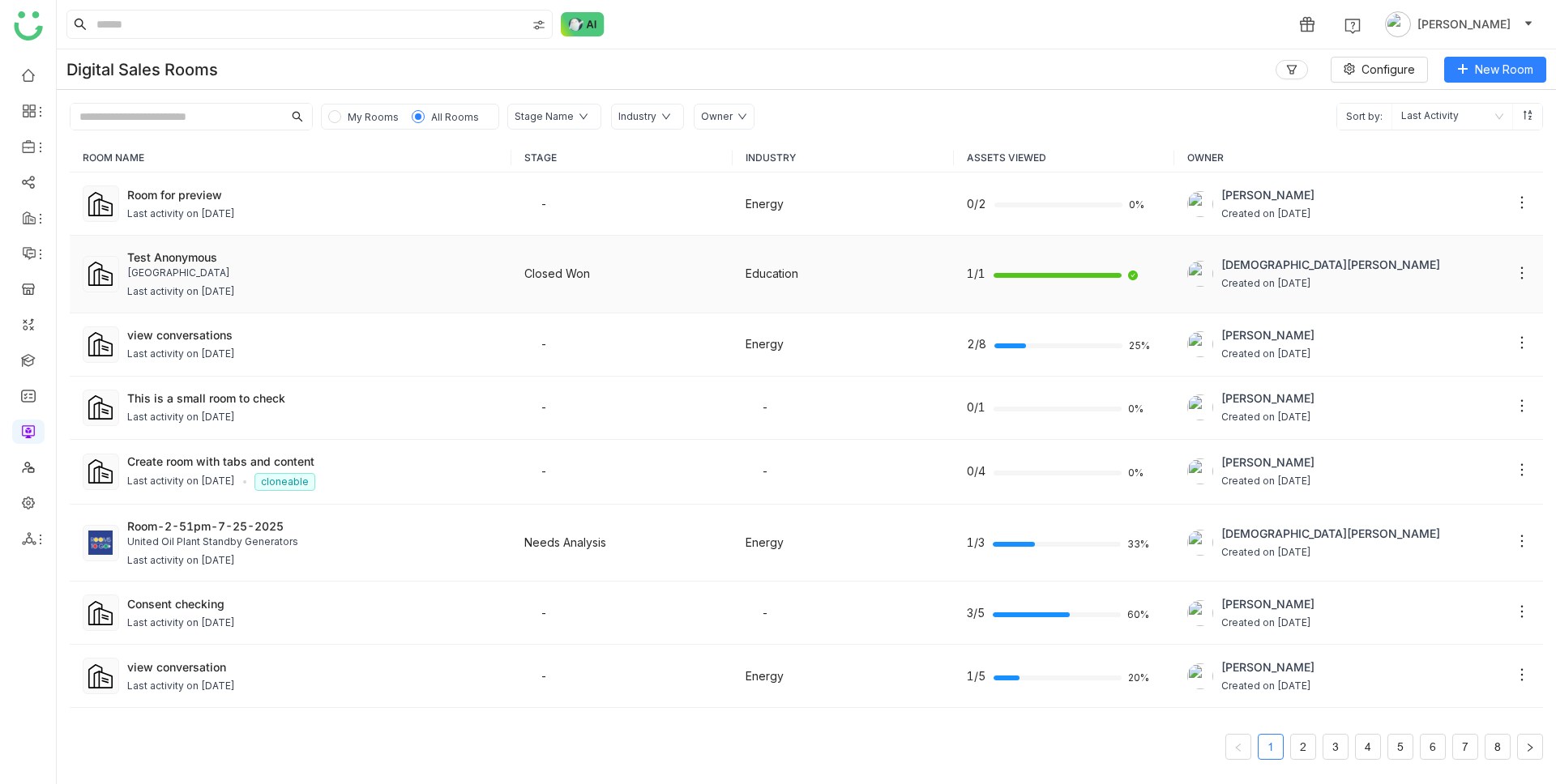
click at [180, 258] on div "Test Anonymous" at bounding box center [313, 257] width 372 height 17
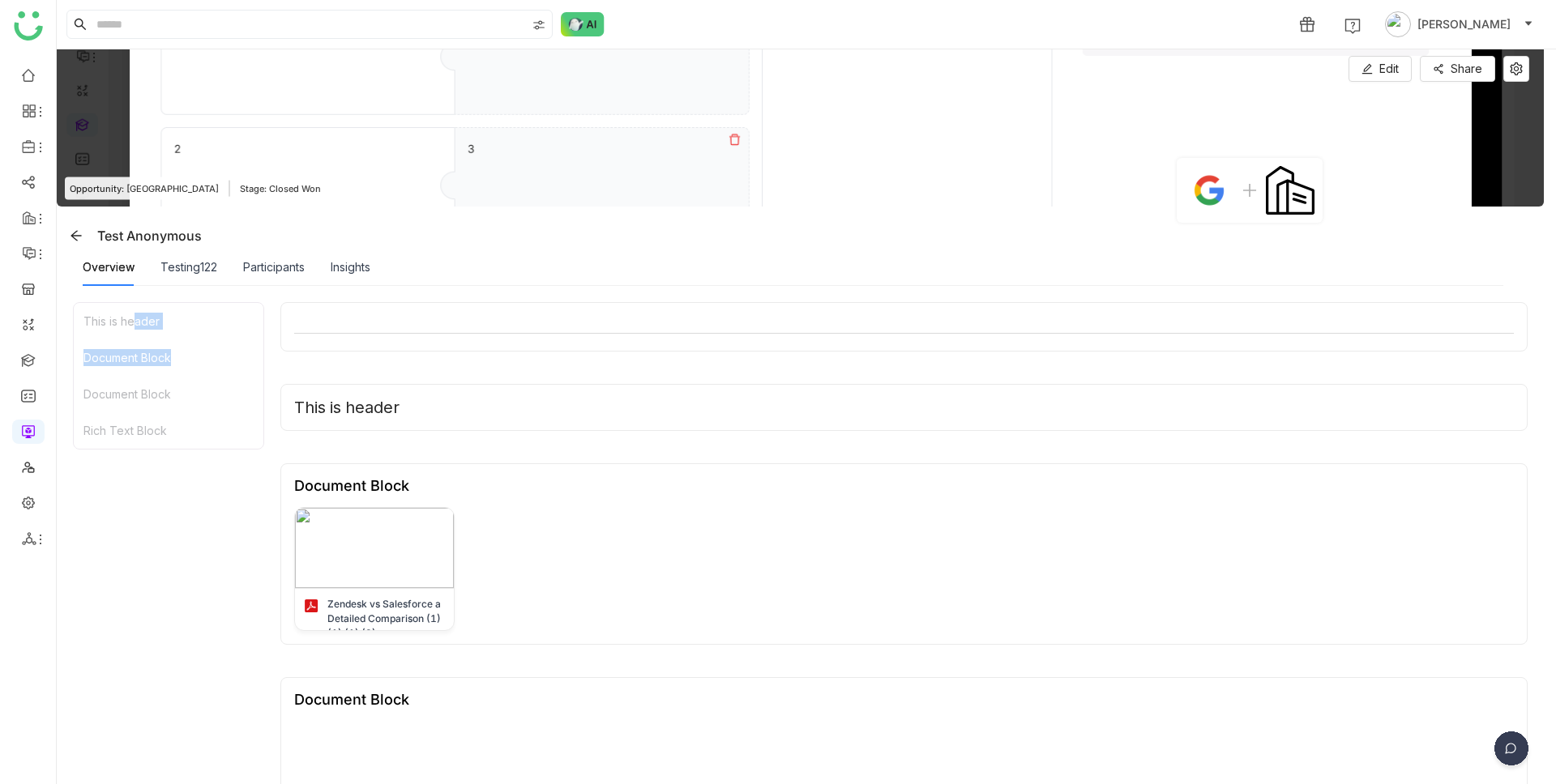
drag, startPoint x: 137, startPoint y: 322, endPoint x: 138, endPoint y: 375, distance: 53.0
click at [138, 375] on div "This is header Document Block Document Block Rich Text Block" at bounding box center [168, 376] width 191 height 148
click at [185, 267] on div "Testing122" at bounding box center [189, 267] width 57 height 18
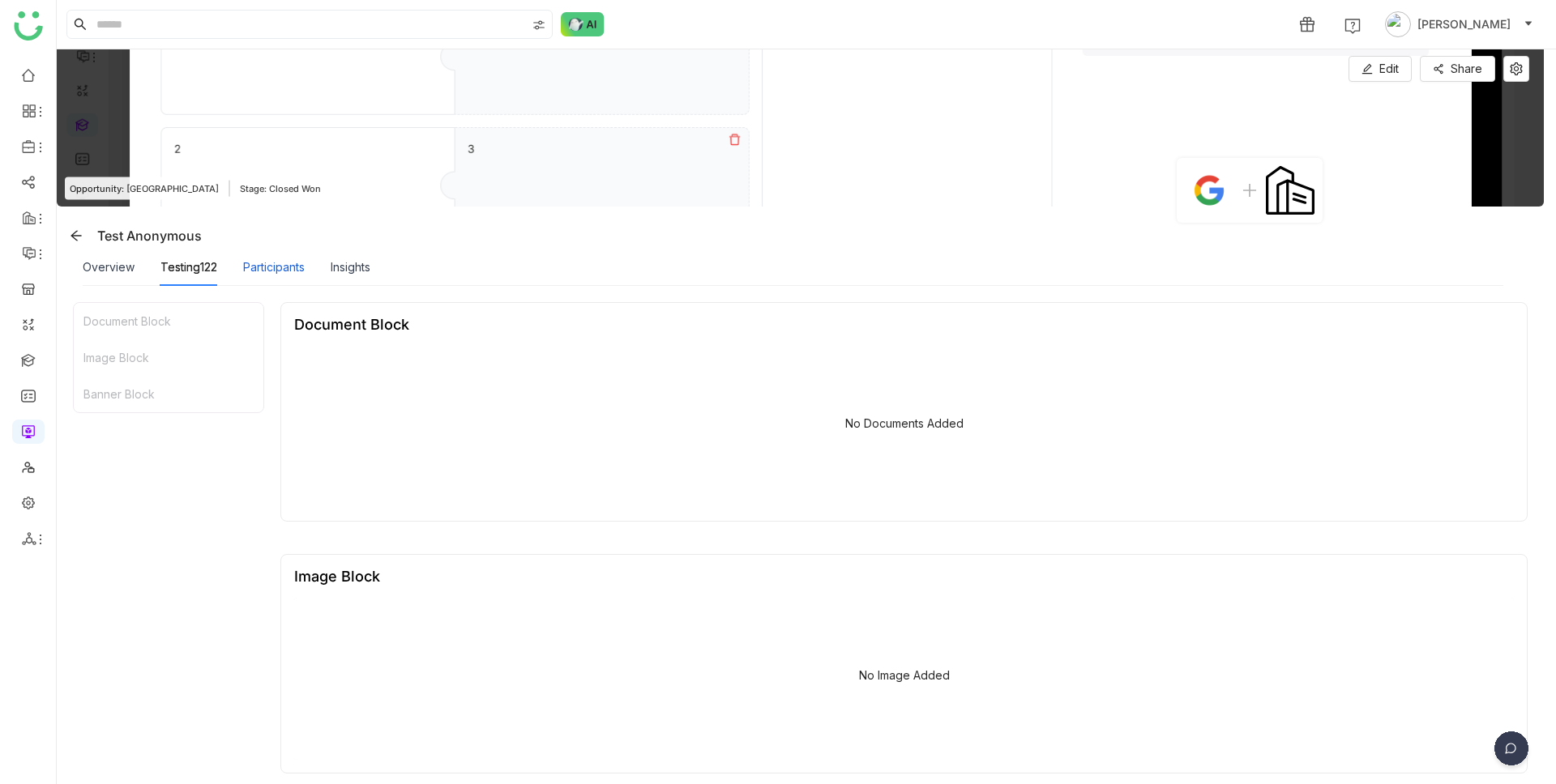
click at [270, 267] on div "Participants" at bounding box center [273, 267] width 61 height 18
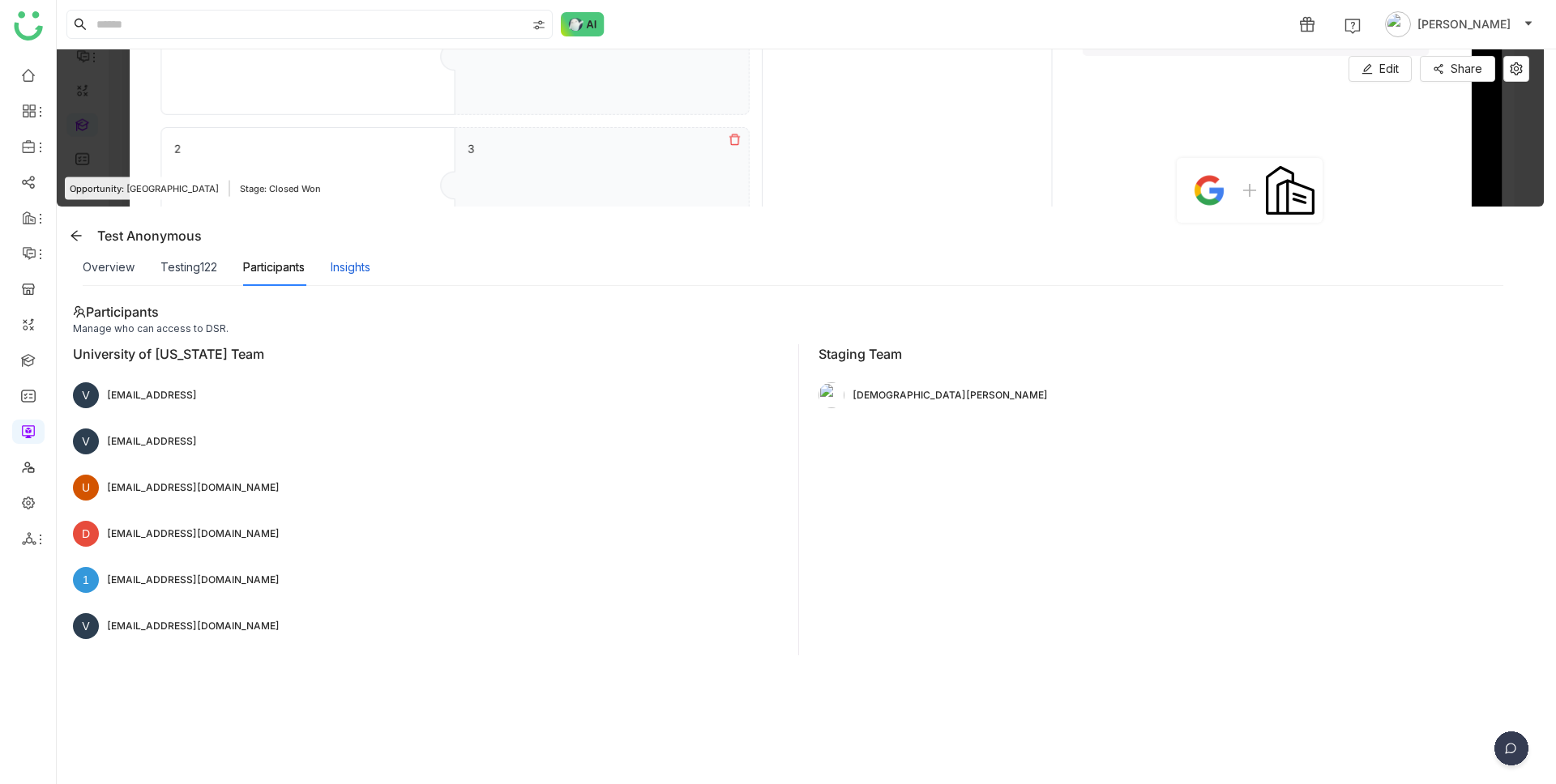
click at [352, 269] on div "Insights" at bounding box center [351, 267] width 40 height 18
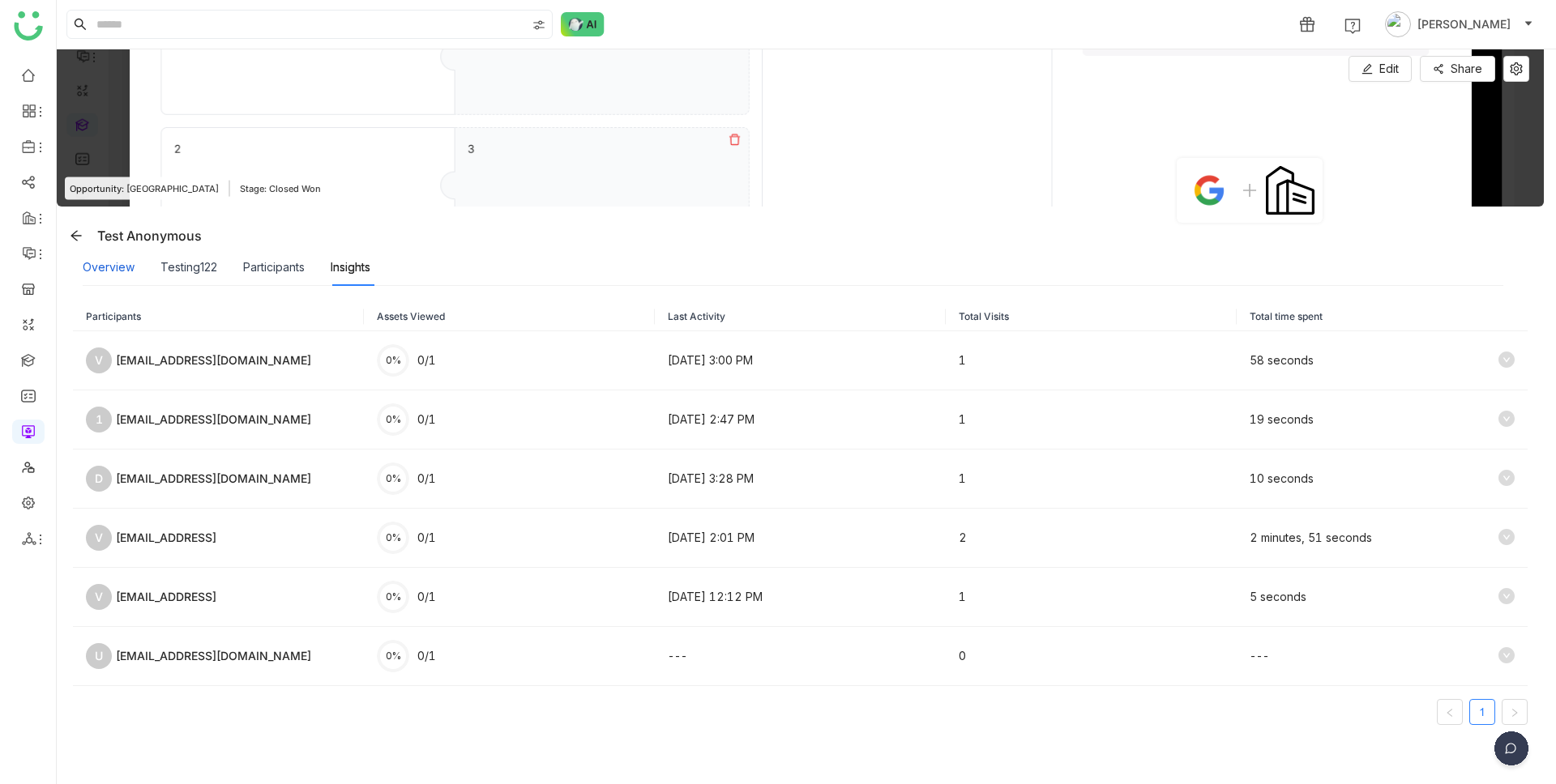
click at [111, 263] on div "Overview" at bounding box center [109, 267] width 52 height 18
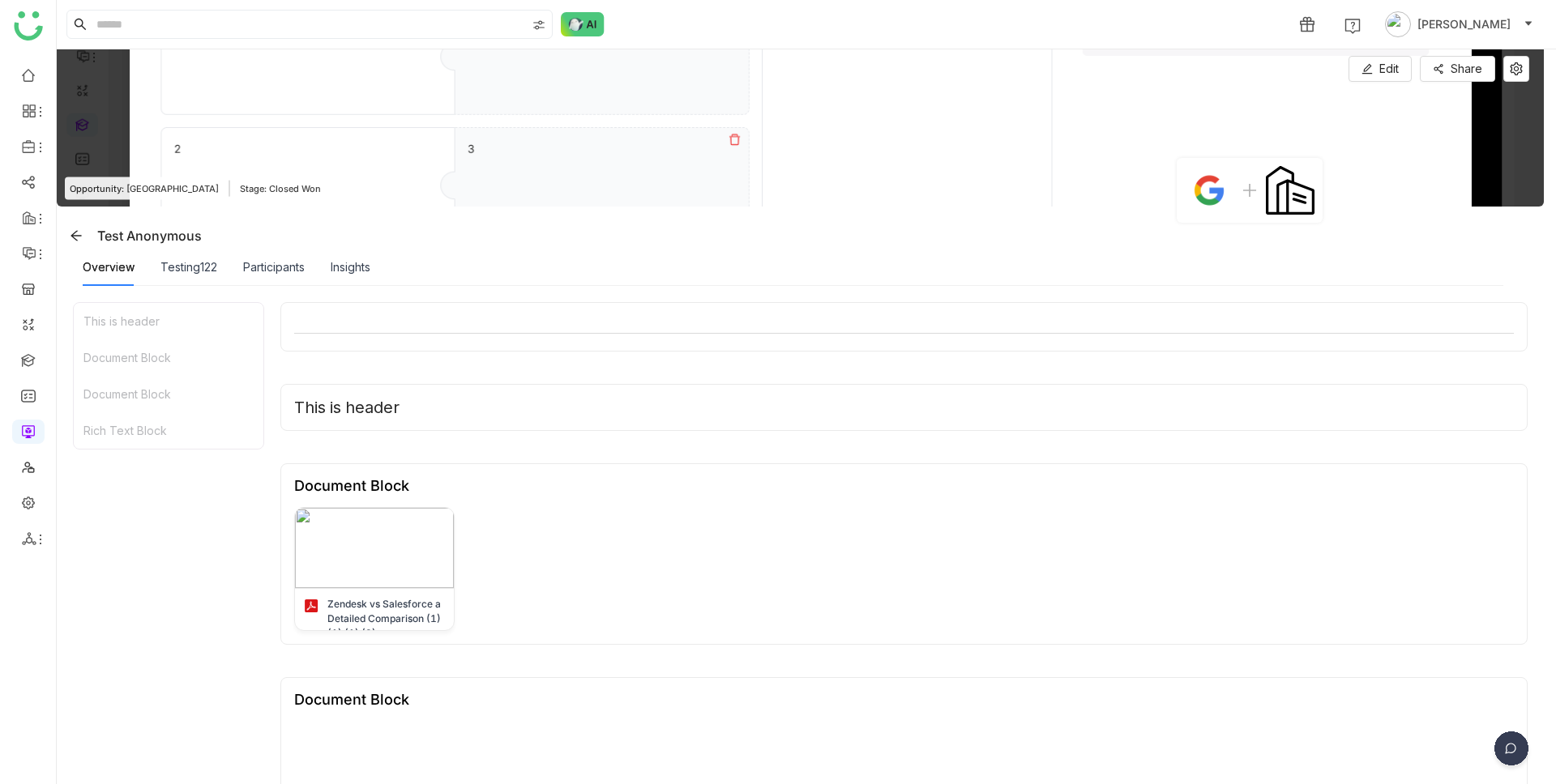
click at [299, 406] on div "This is header" at bounding box center [903, 407] width 1219 height 20
click at [1381, 69] on span "Edit" at bounding box center [1388, 68] width 20 height 18
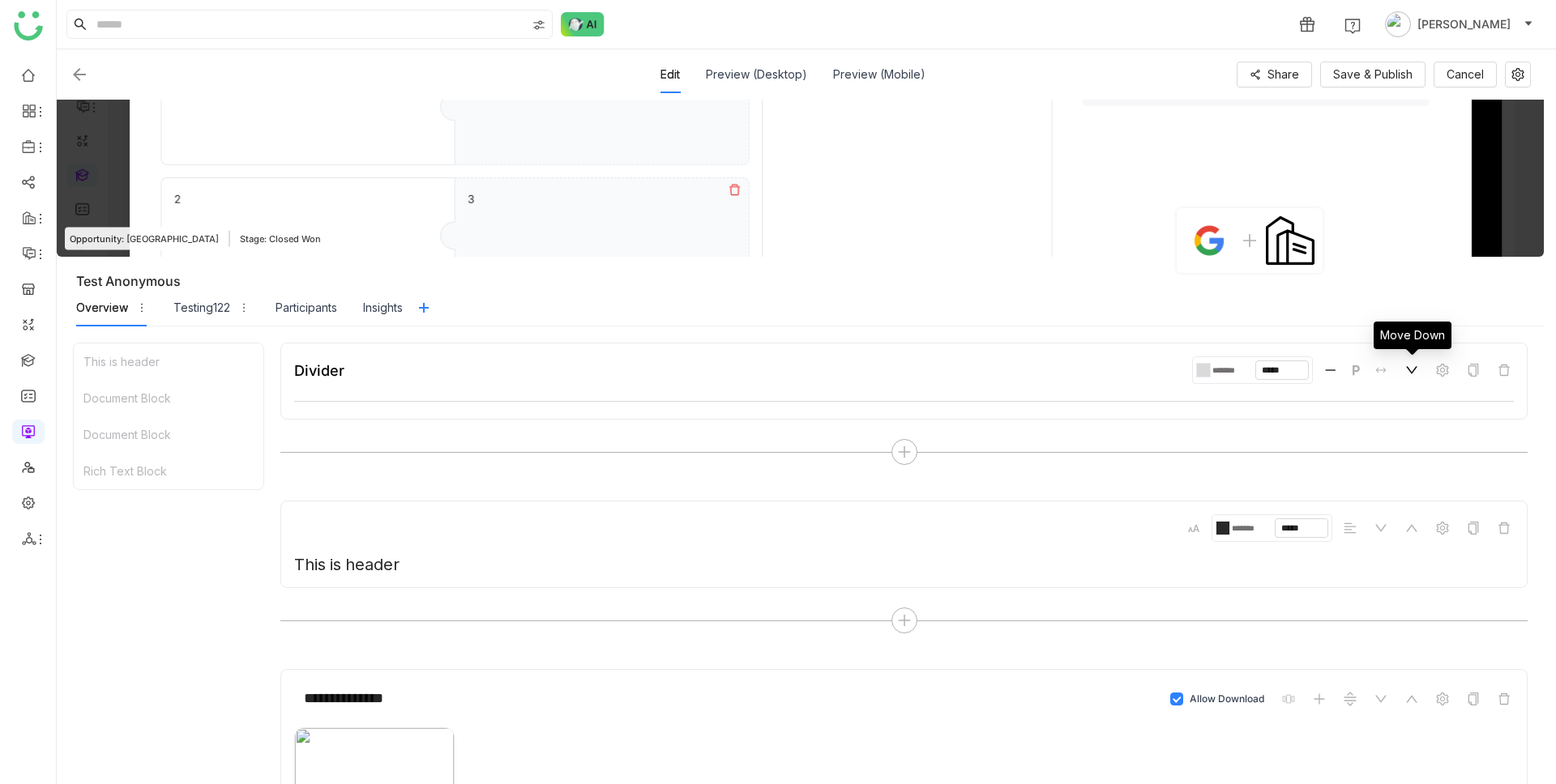
click at [1413, 370] on icon at bounding box center [1411, 370] width 11 height 7
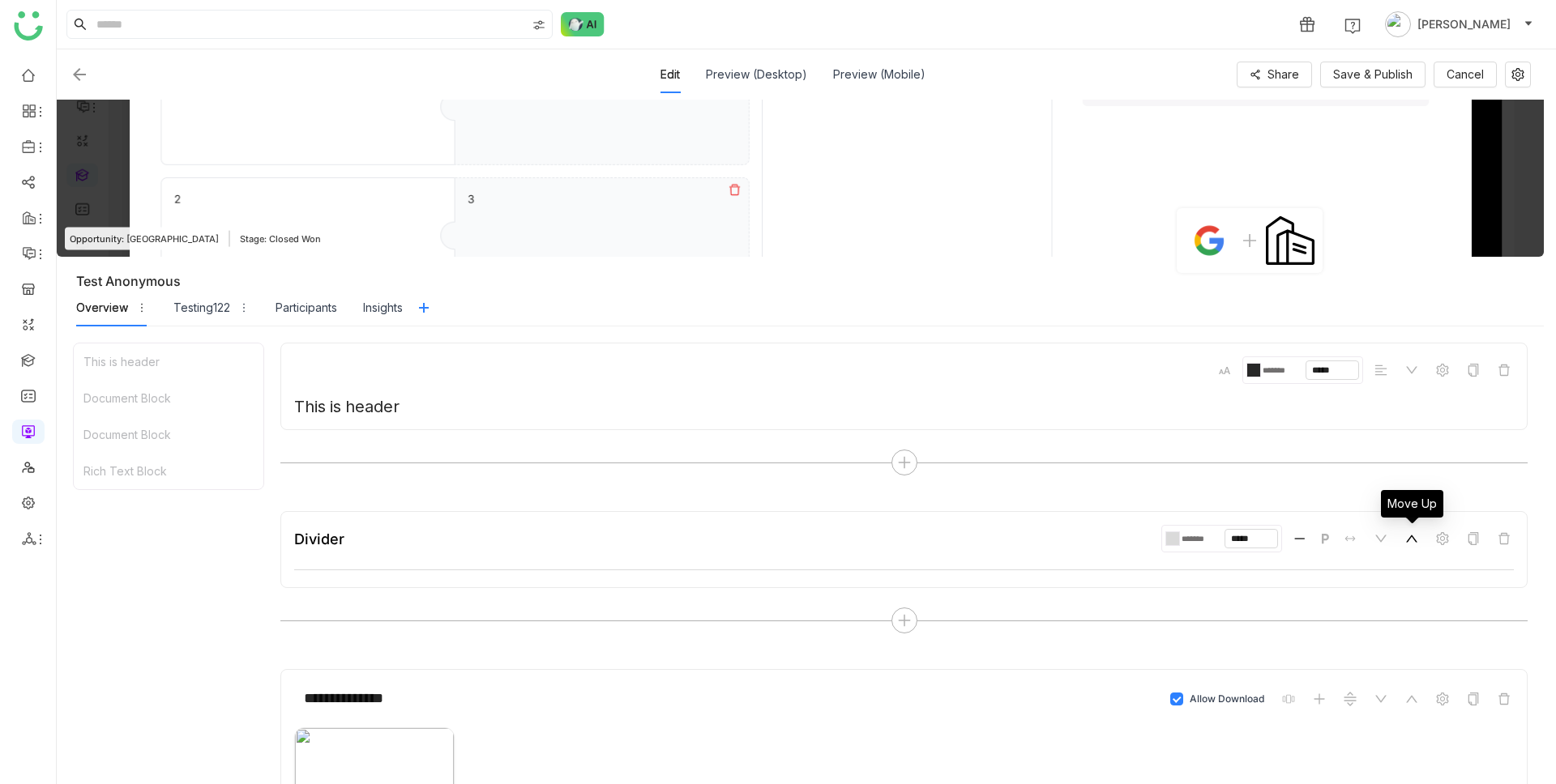
click at [1410, 538] on icon at bounding box center [1411, 539] width 11 height 7
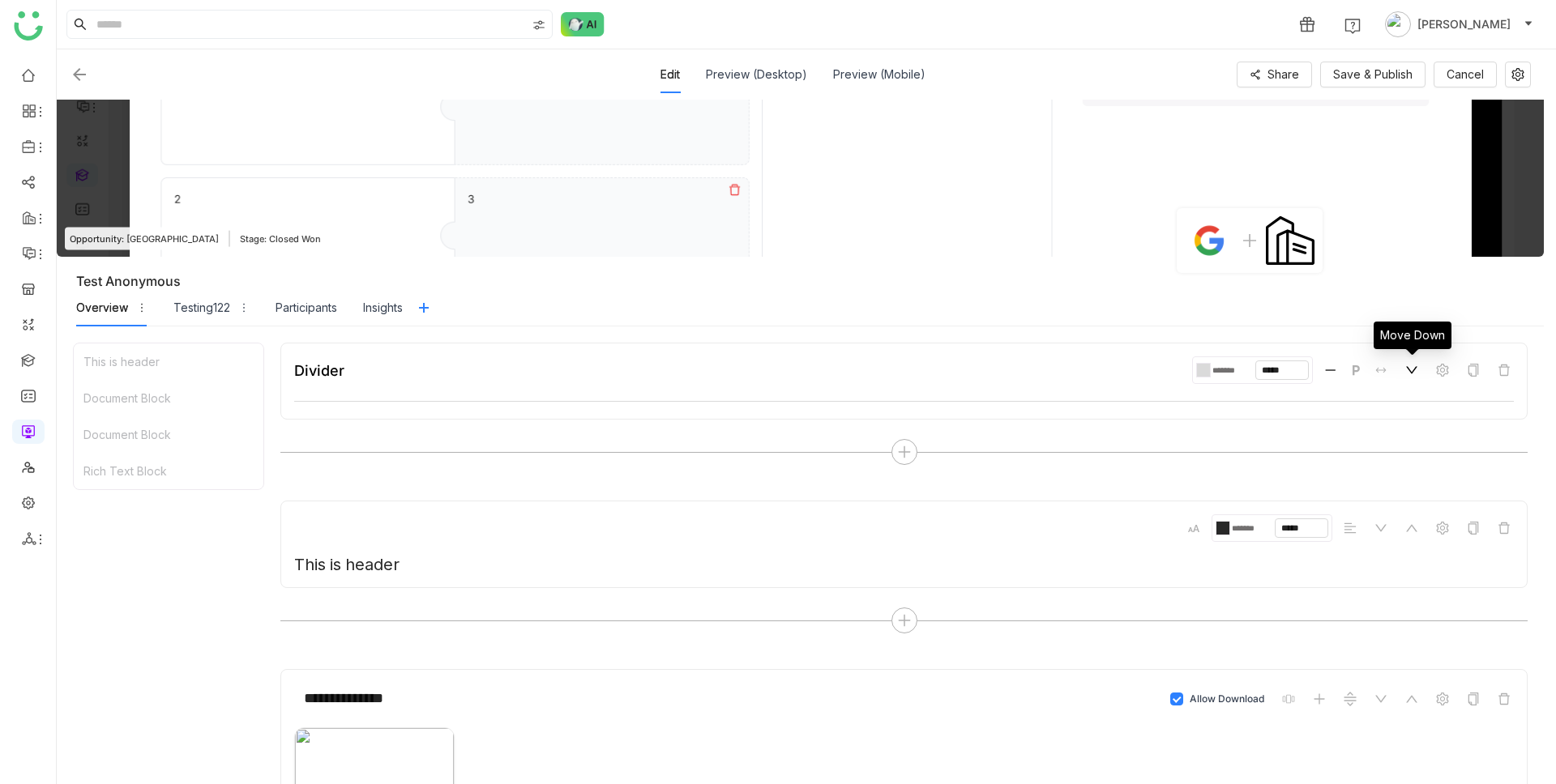
click at [1413, 370] on icon at bounding box center [1411, 370] width 13 height 13
